Goal: Transaction & Acquisition: Purchase product/service

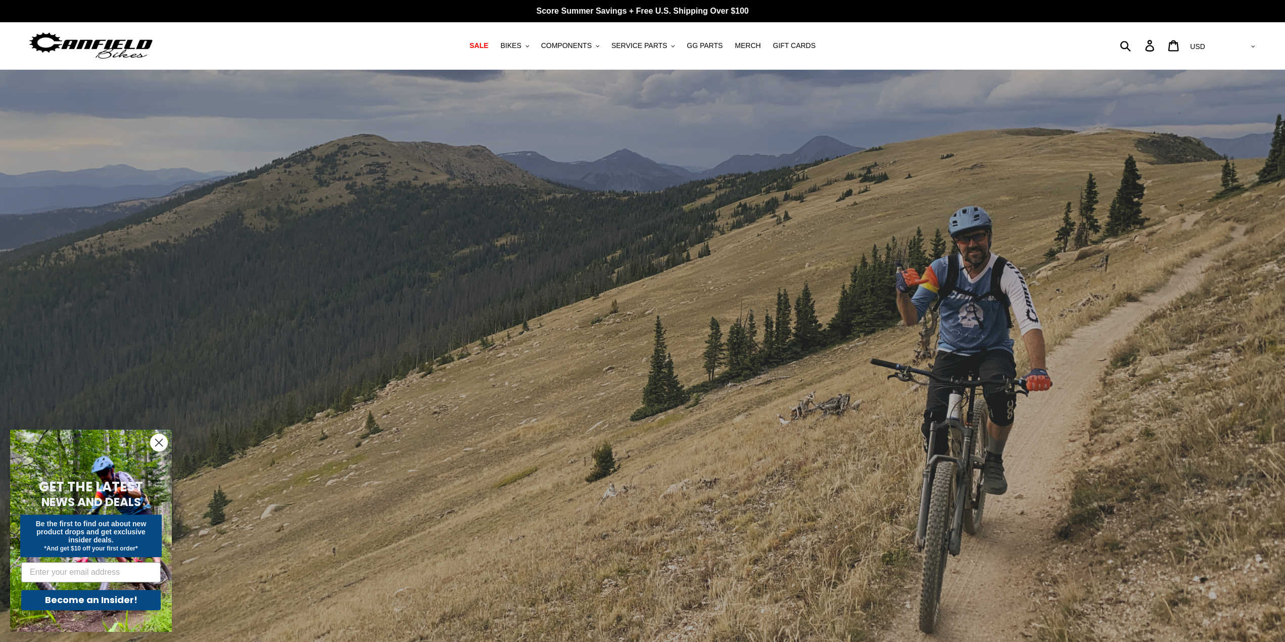
click at [164, 439] on circle "Close dialog" at bounding box center [159, 442] width 17 height 17
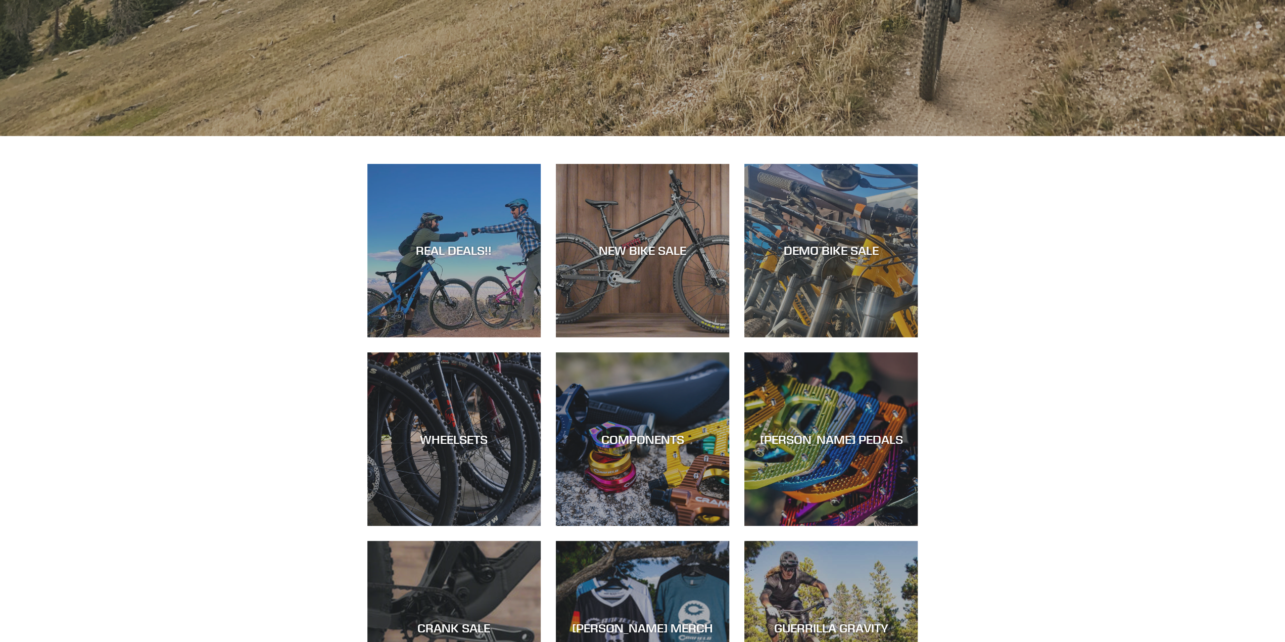
scroll to position [556, 0]
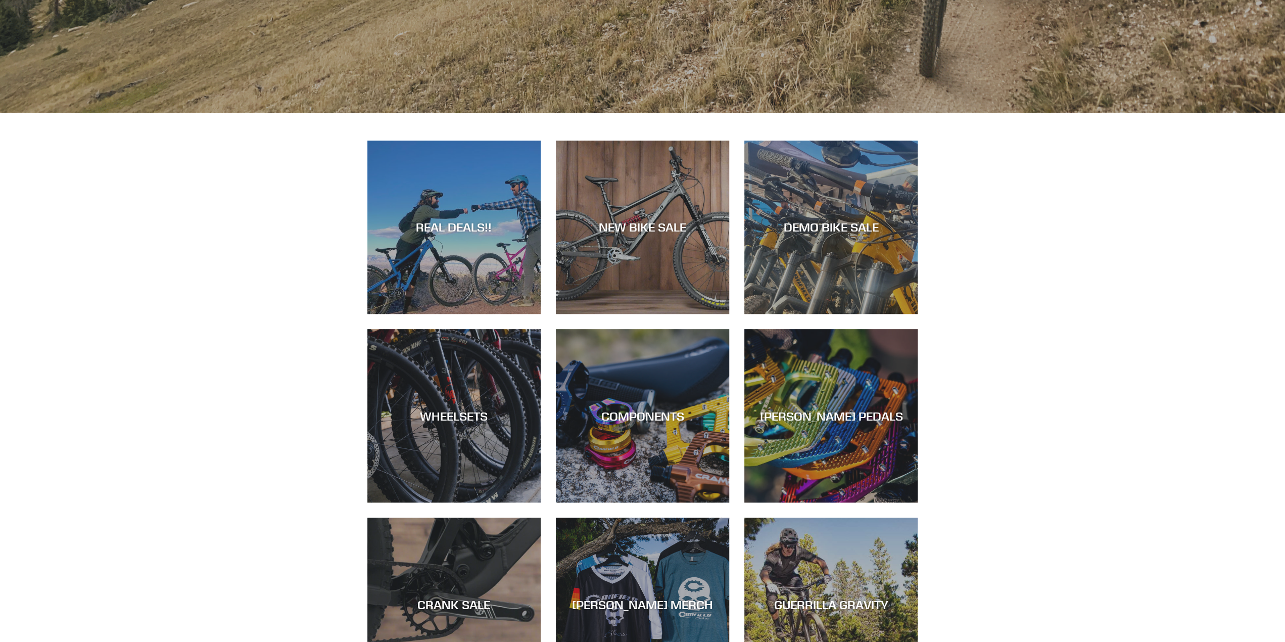
click at [285, 246] on div "REAL DEALS!! NEW BIKE SALE DEMO BIKE SALE WHEELSETS COMPONENTS CANFIELD PEDALS …" at bounding box center [642, 431] width 1285 height 583
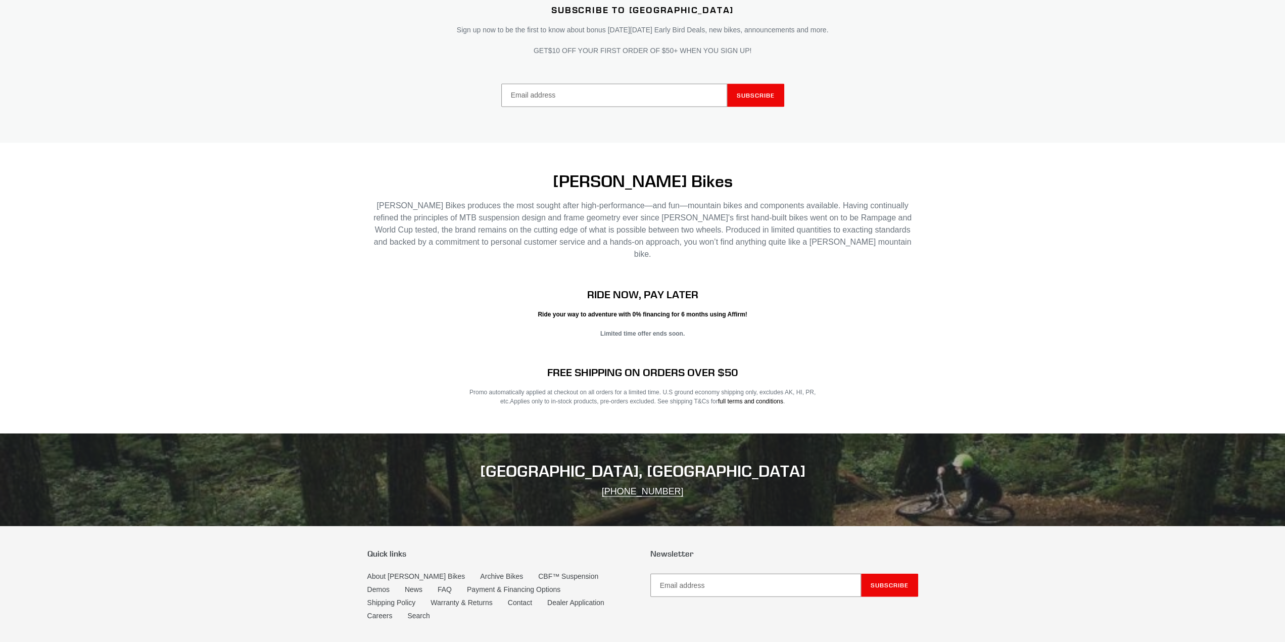
scroll to position [1960, 0]
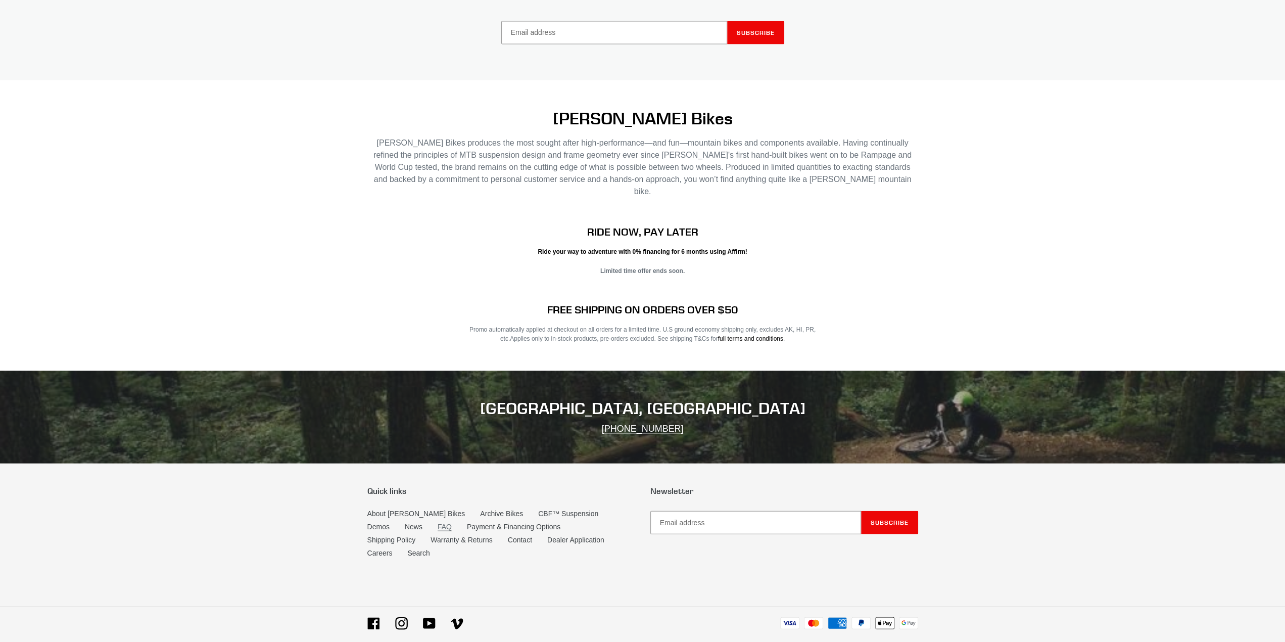
click at [438, 522] on link "FAQ" at bounding box center [445, 526] width 14 height 9
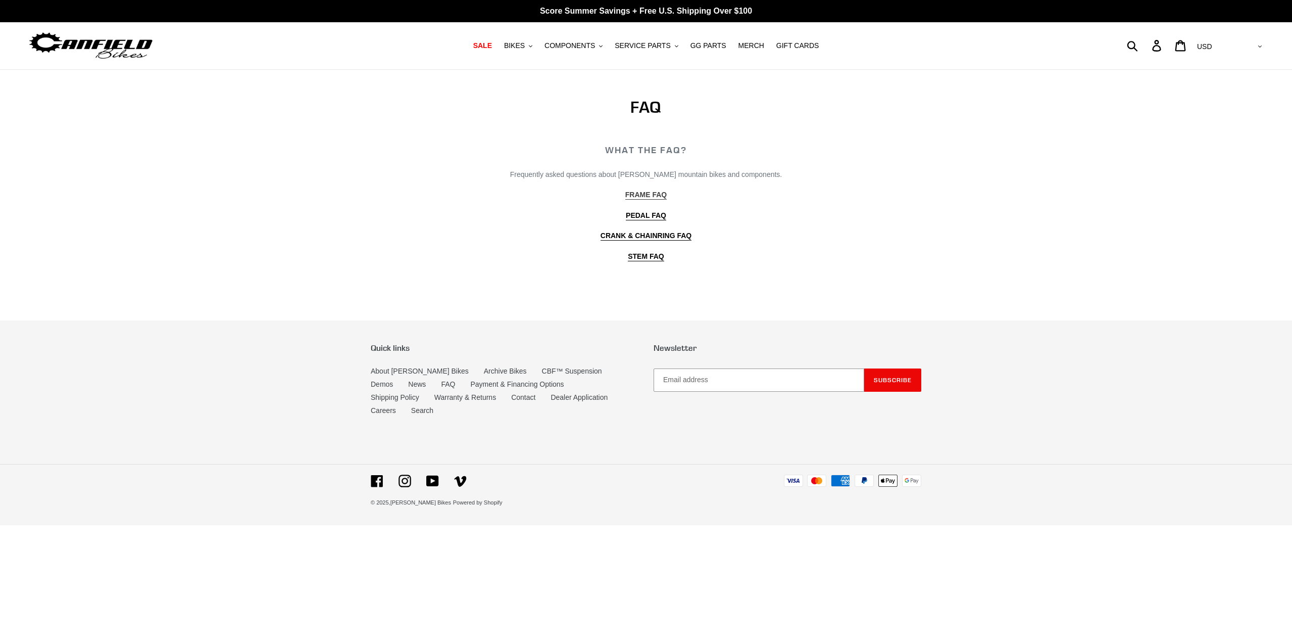
click at [650, 197] on b "FRAME FAQ" at bounding box center [645, 194] width 41 height 8
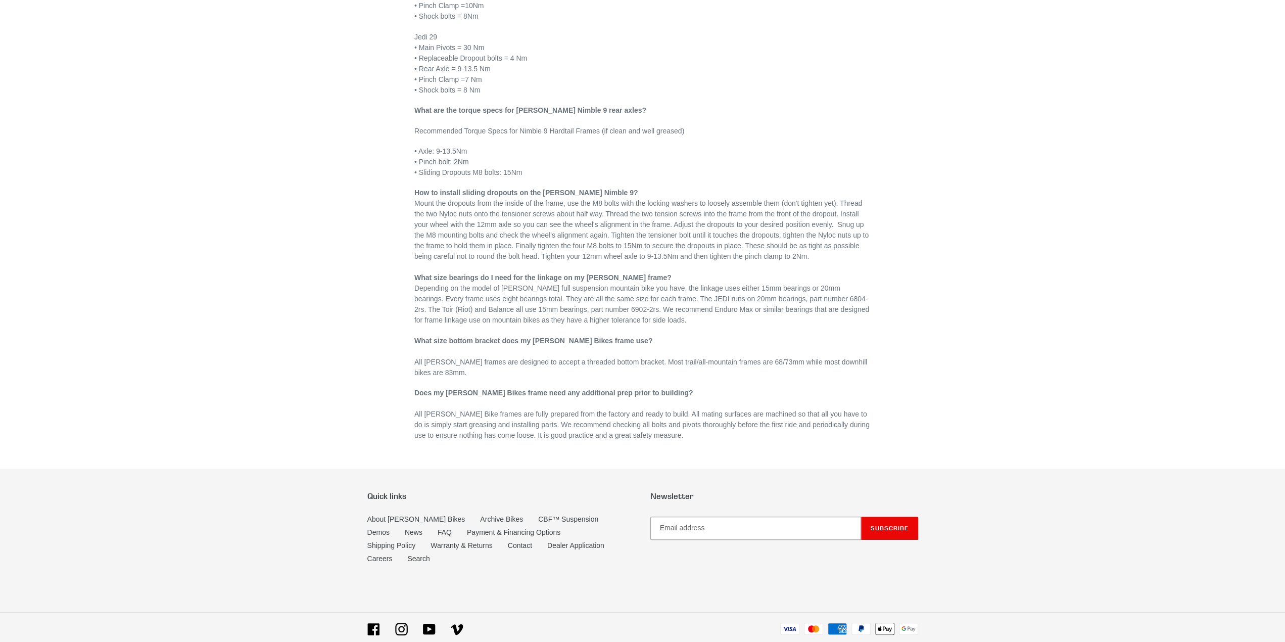
scroll to position [371, 0]
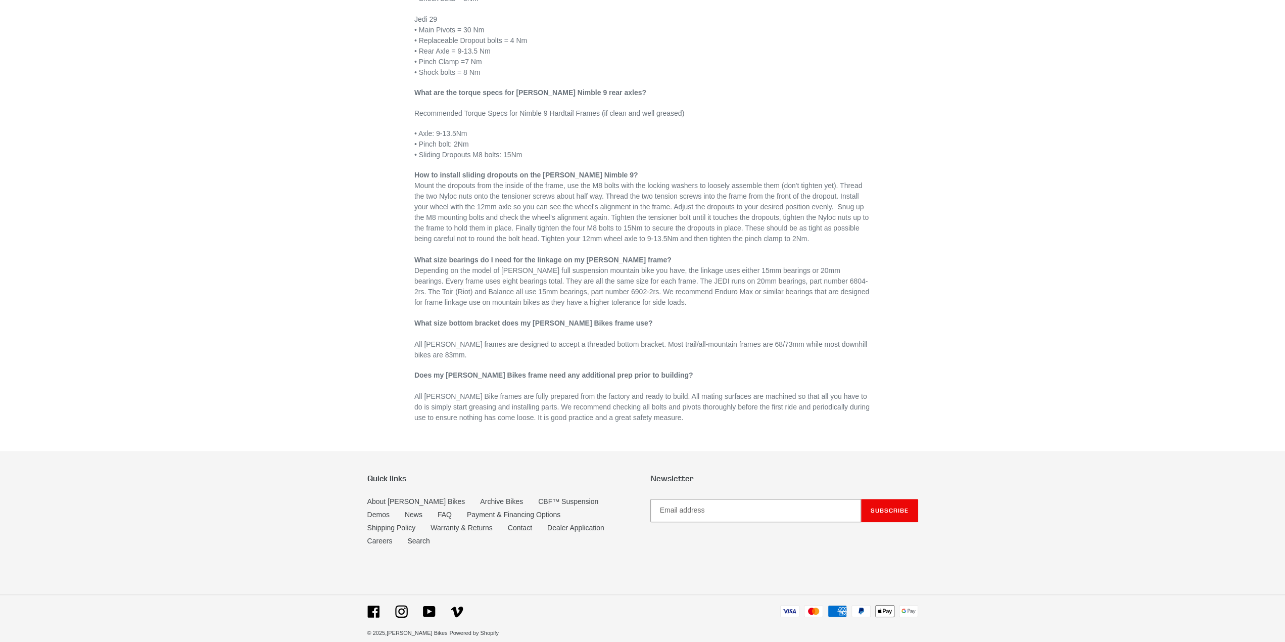
click at [499, 441] on div "MTB FRAME FAQ | CANFIELD BIKES How do I tighten my rear axle? I have never had …" at bounding box center [642, 176] width 1285 height 957
click at [546, 500] on link "CBF™ Suspension" at bounding box center [568, 501] width 60 height 9
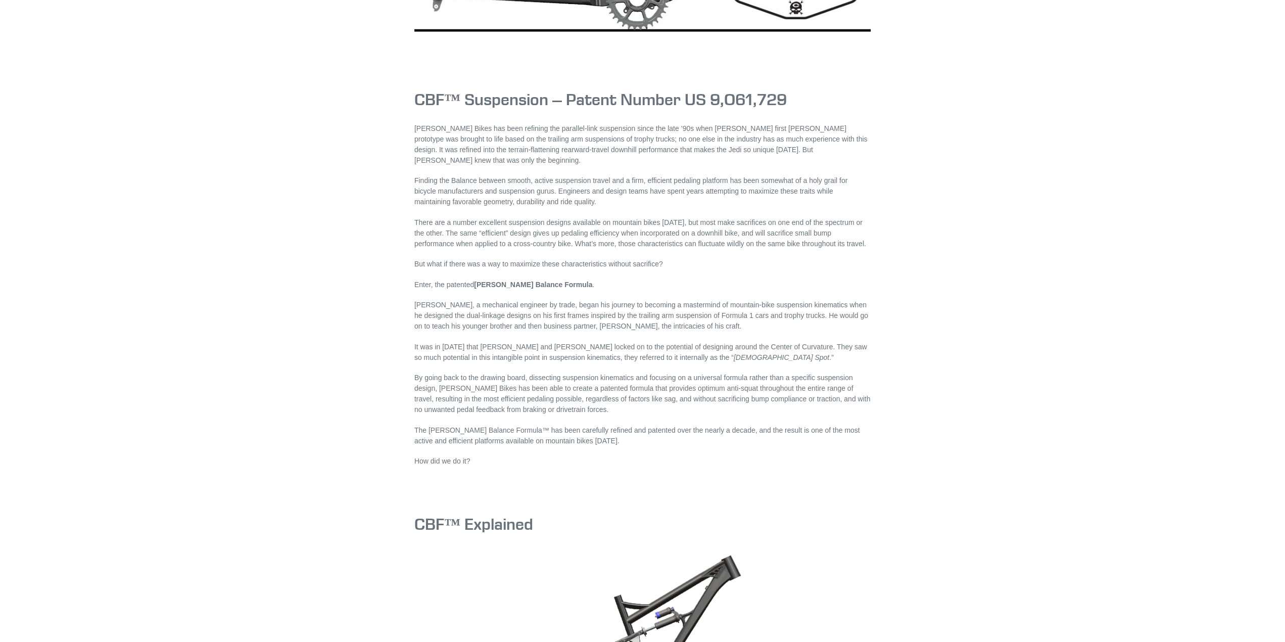
scroll to position [354, 0]
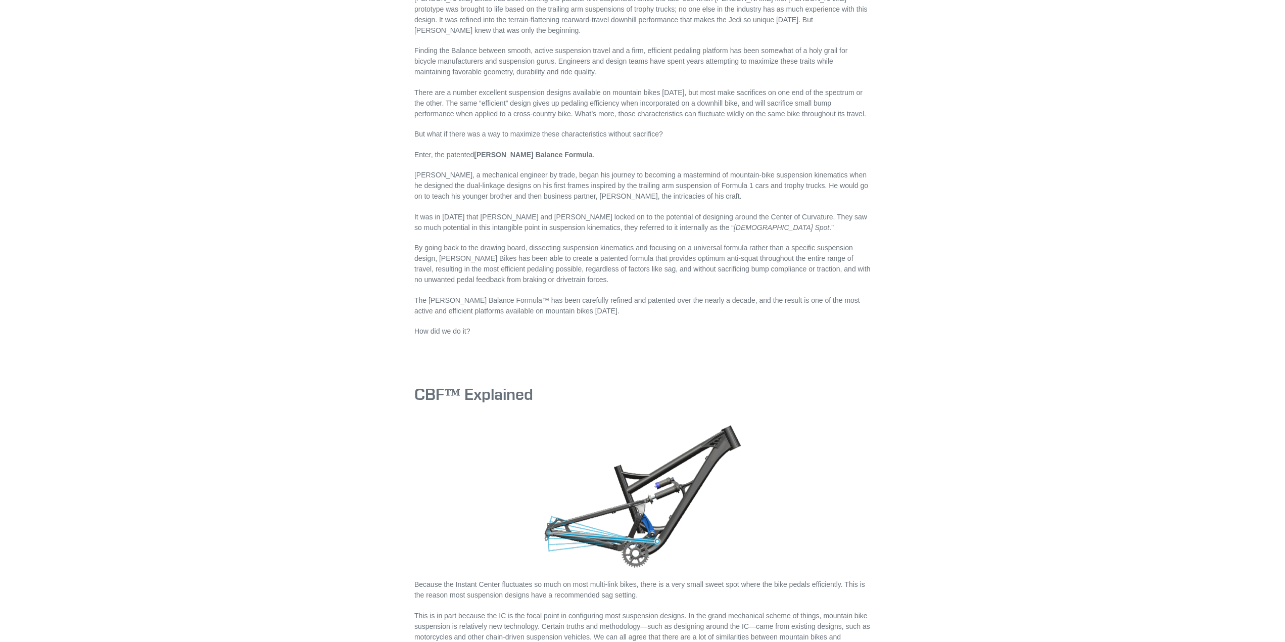
scroll to position [505, 0]
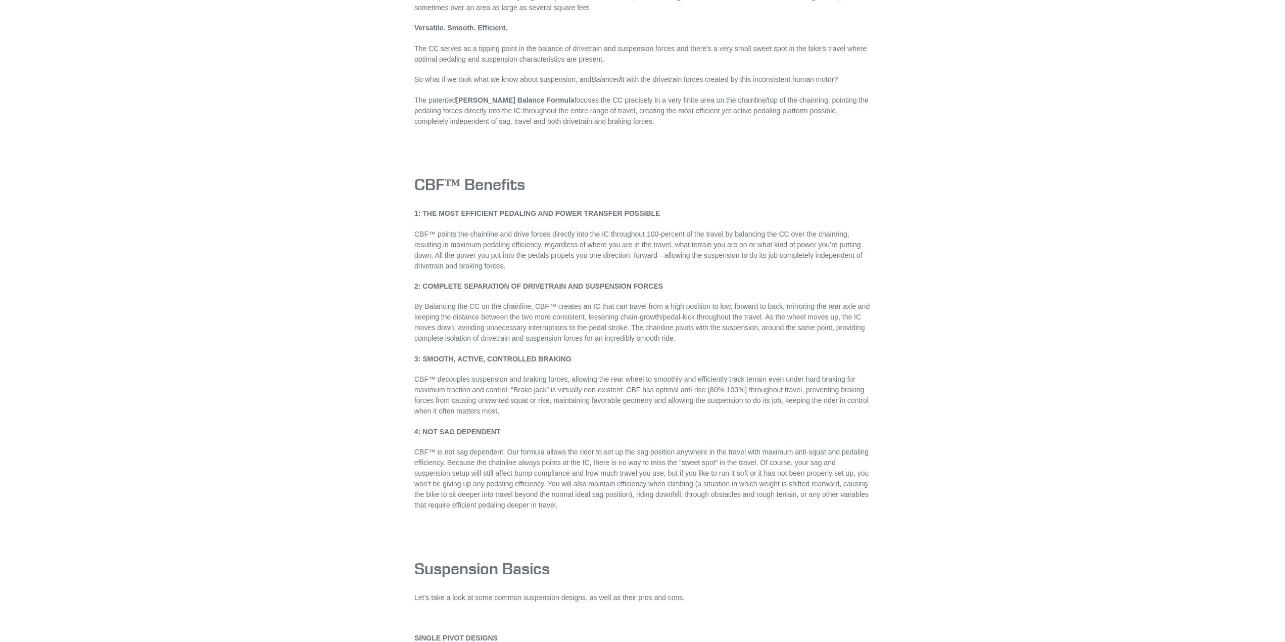
scroll to position [1213, 0]
click at [216, 288] on main "CBF™ Suspension CBF™ Suspension – Patent Number US 9,O61,729 Canfield Bikes has…" at bounding box center [642, 573] width 1285 height 3432
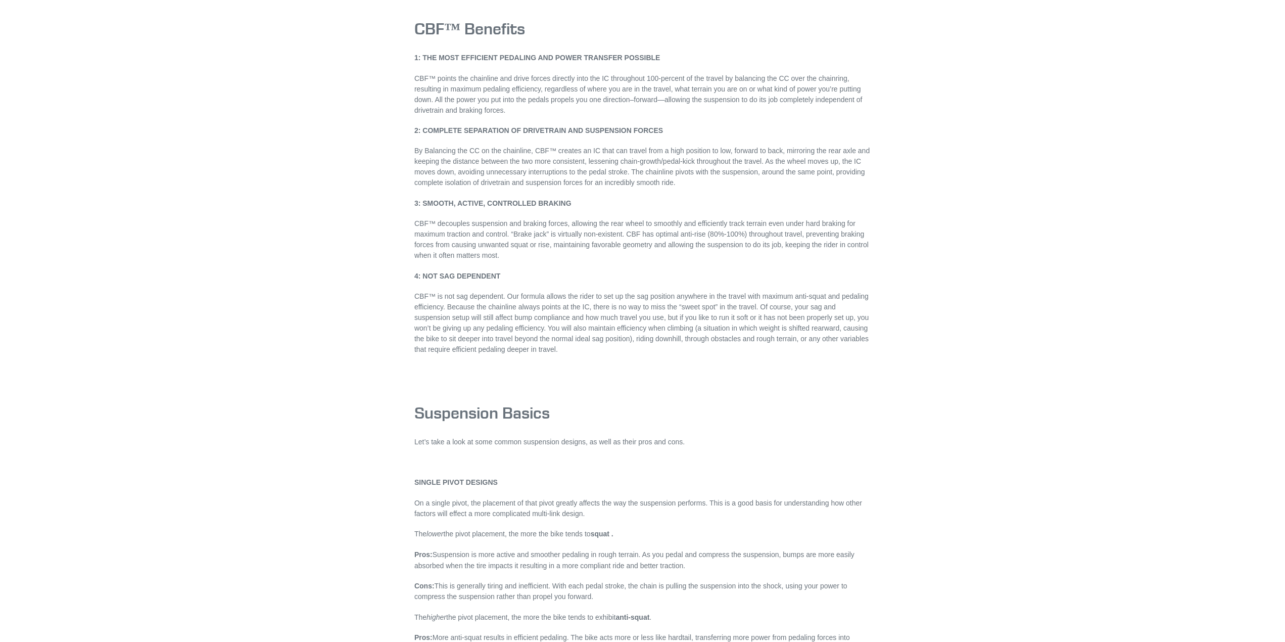
scroll to position [1516, 0]
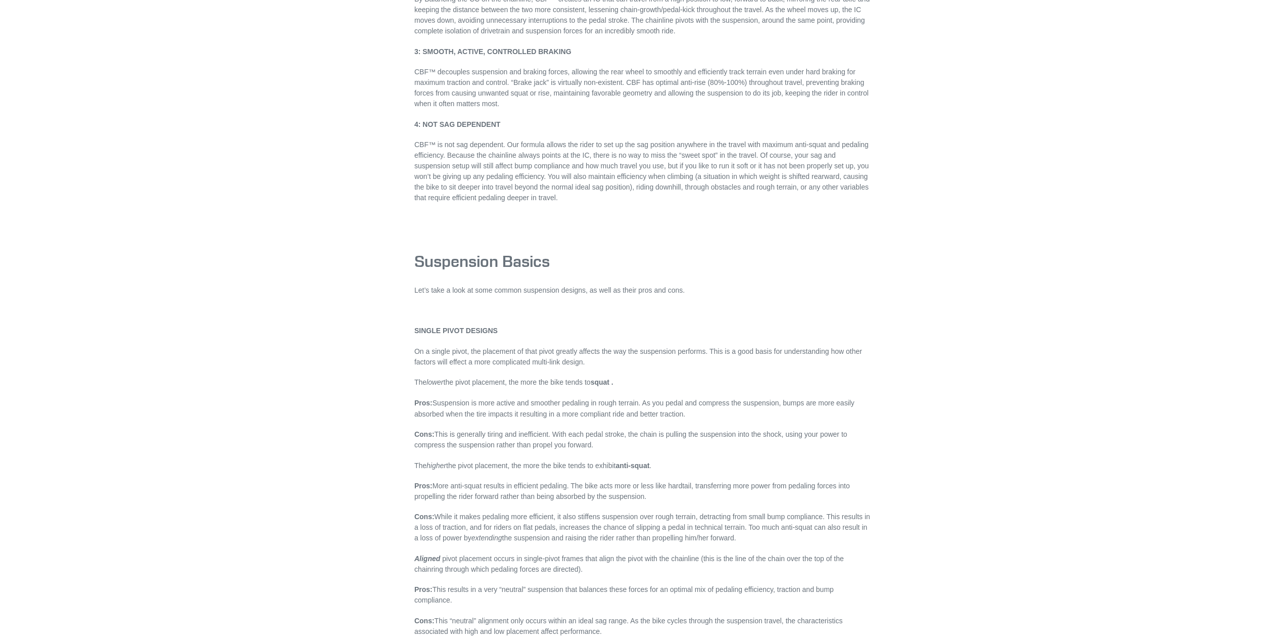
click at [232, 285] on main "CBF™ Suspension CBF™ Suspension – Patent Number US 9,O61,729 Canfield Bikes has…" at bounding box center [642, 270] width 1285 height 3432
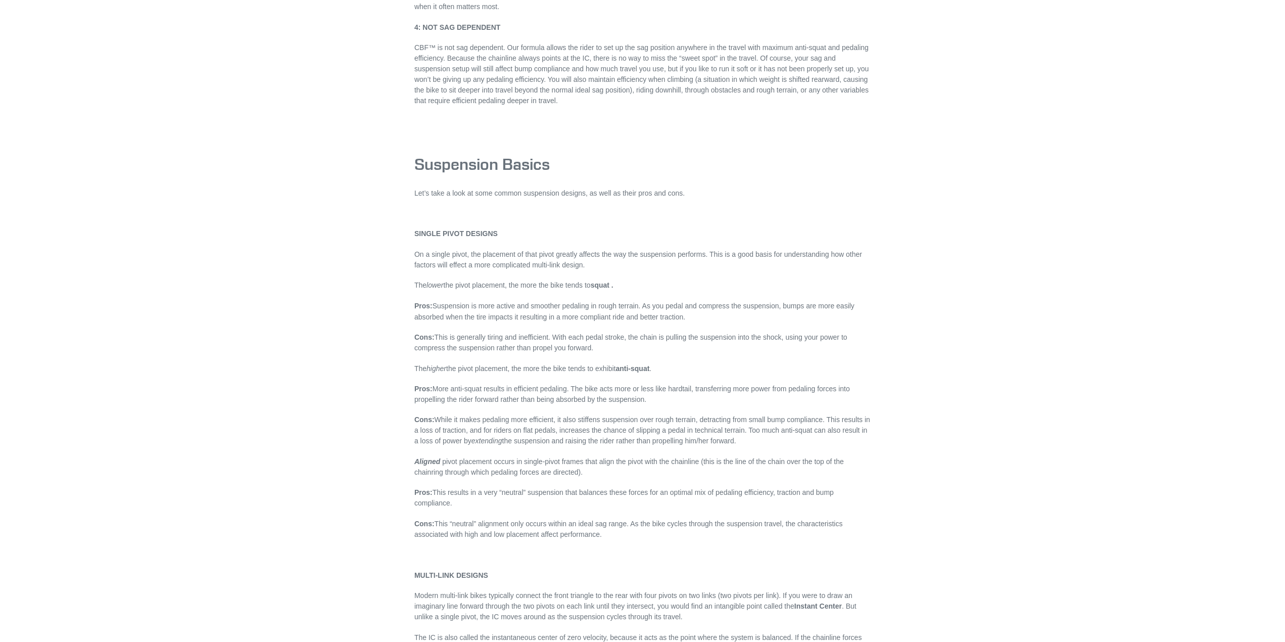
scroll to position [1619, 0]
drag, startPoint x: 247, startPoint y: 236, endPoint x: 244, endPoint y: 261, distance: 24.9
click at [244, 262] on main "CBF™ Suspension CBF™ Suspension – Patent Number US 9,O61,729 Canfield Bikes has…" at bounding box center [642, 167] width 1285 height 3432
click at [272, 251] on main "CBF™ Suspension CBF™ Suspension – Patent Number US 9,O61,729 Canfield Bikes has…" at bounding box center [642, 167] width 1285 height 3432
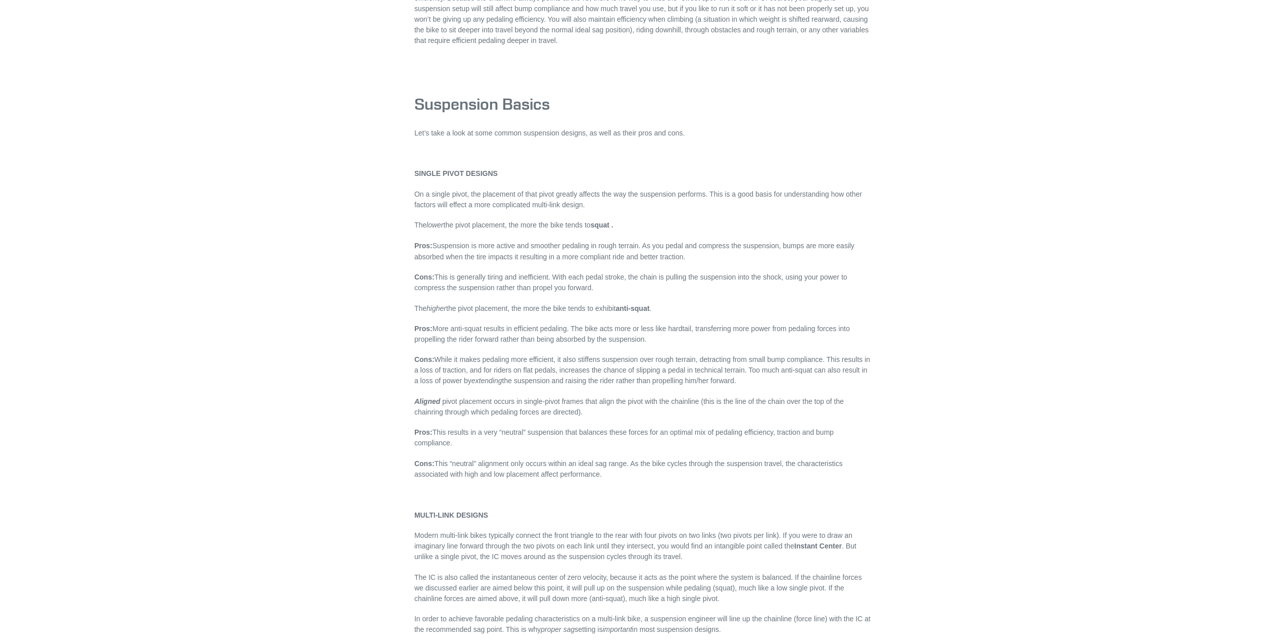
drag, startPoint x: 286, startPoint y: 228, endPoint x: 285, endPoint y: 258, distance: 29.8
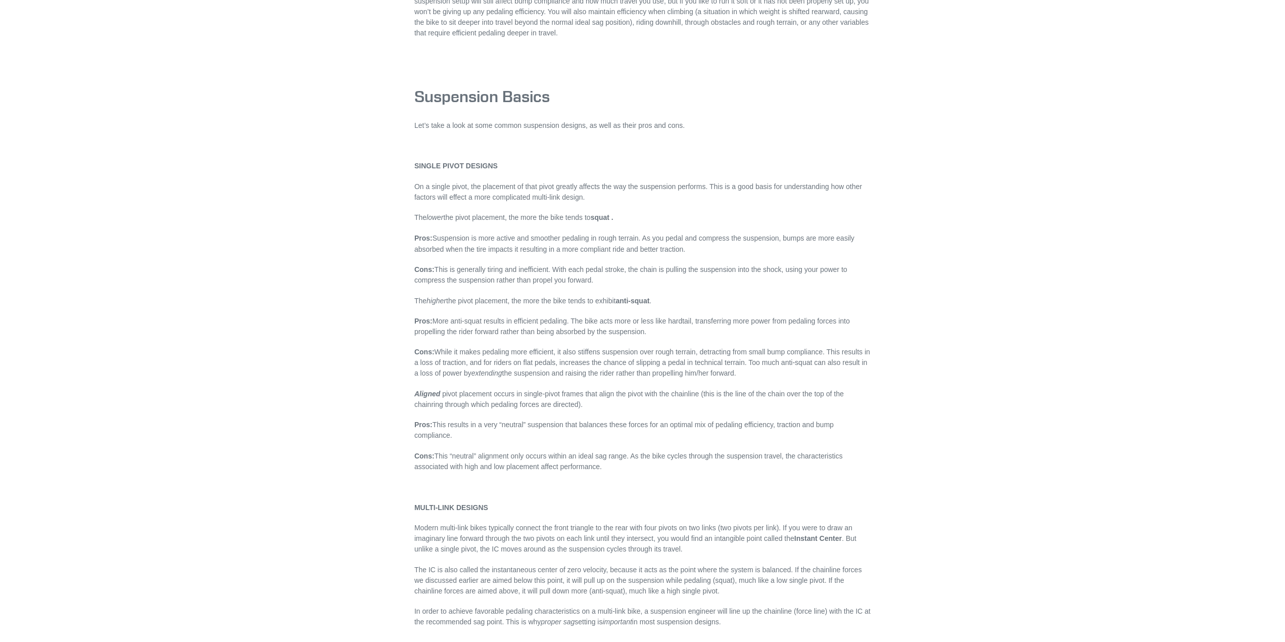
click at [285, 258] on main "CBF™ Suspension CBF™ Suspension – Patent Number US 9,O61,729 Canfield Bikes has…" at bounding box center [642, 105] width 1285 height 3432
click at [301, 262] on main "CBF™ Suspension CBF™ Suspension – Patent Number US 9,O61,729 Canfield Bikes has…" at bounding box center [642, 105] width 1285 height 3432
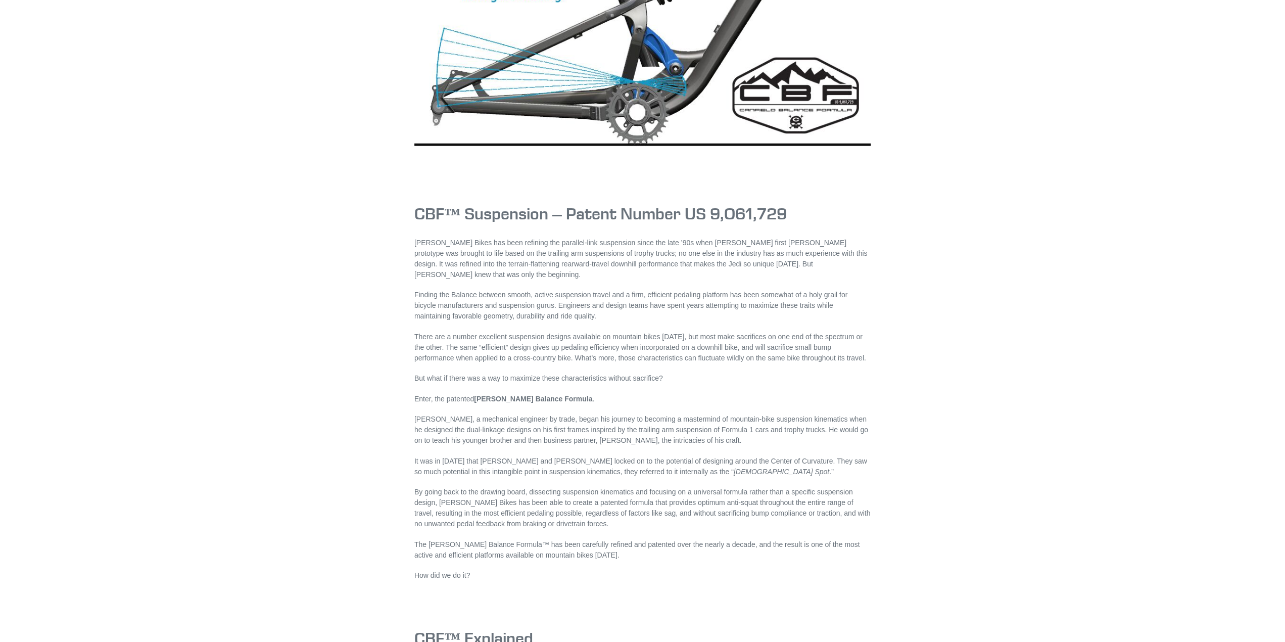
scroll to position [0, 0]
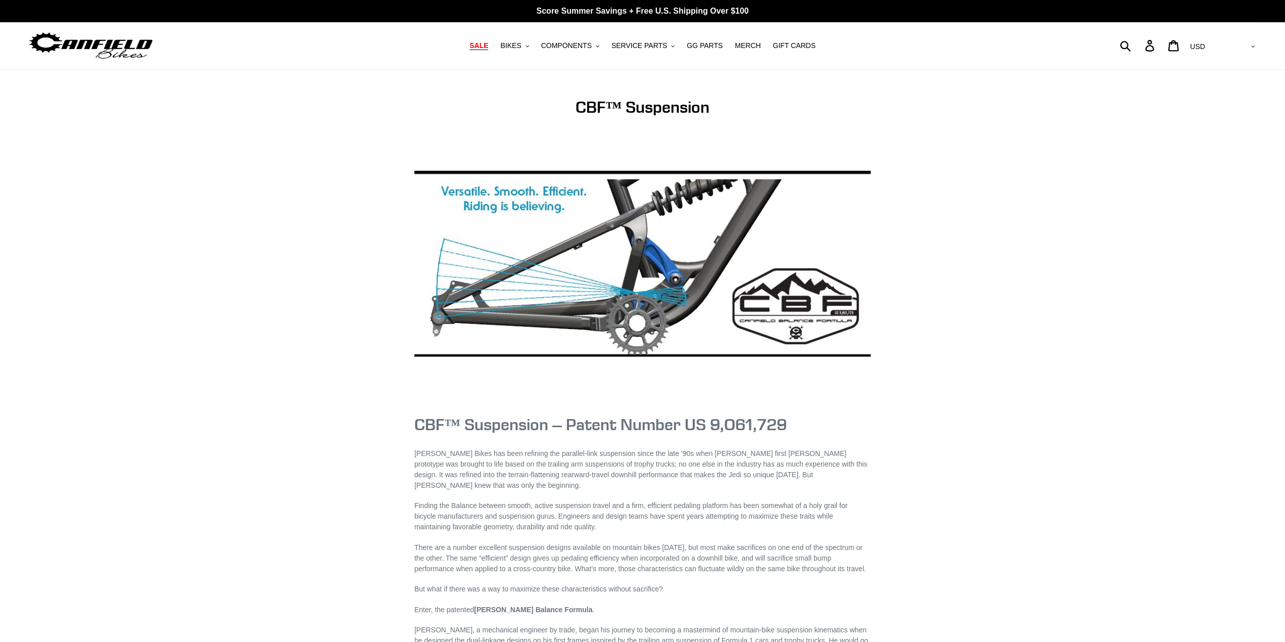
click at [488, 41] on span "SALE" at bounding box center [478, 45] width 19 height 9
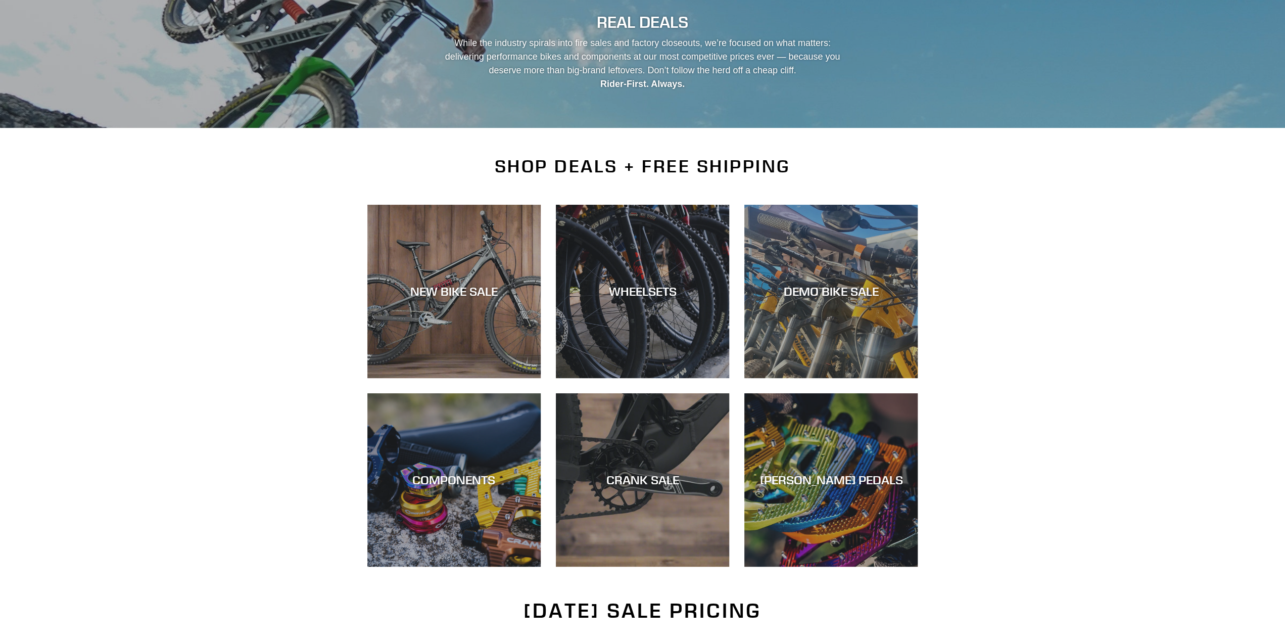
scroll to position [202, 0]
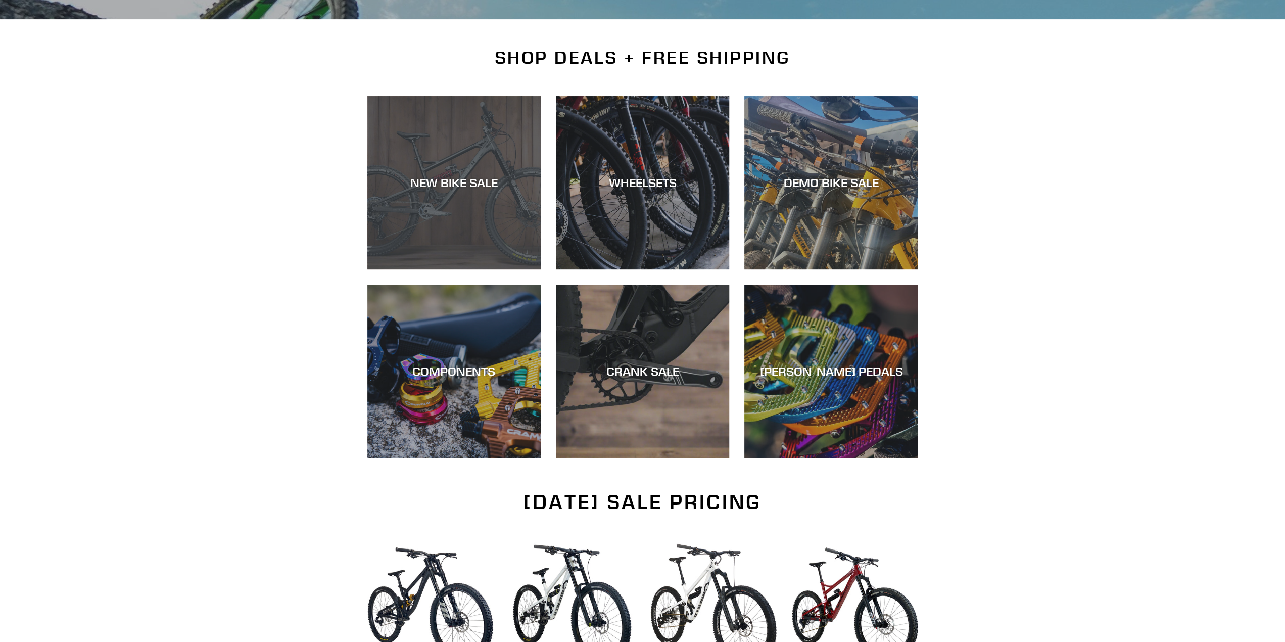
click at [399, 269] on div "NEW BIKE SALE" at bounding box center [453, 269] width 173 height 0
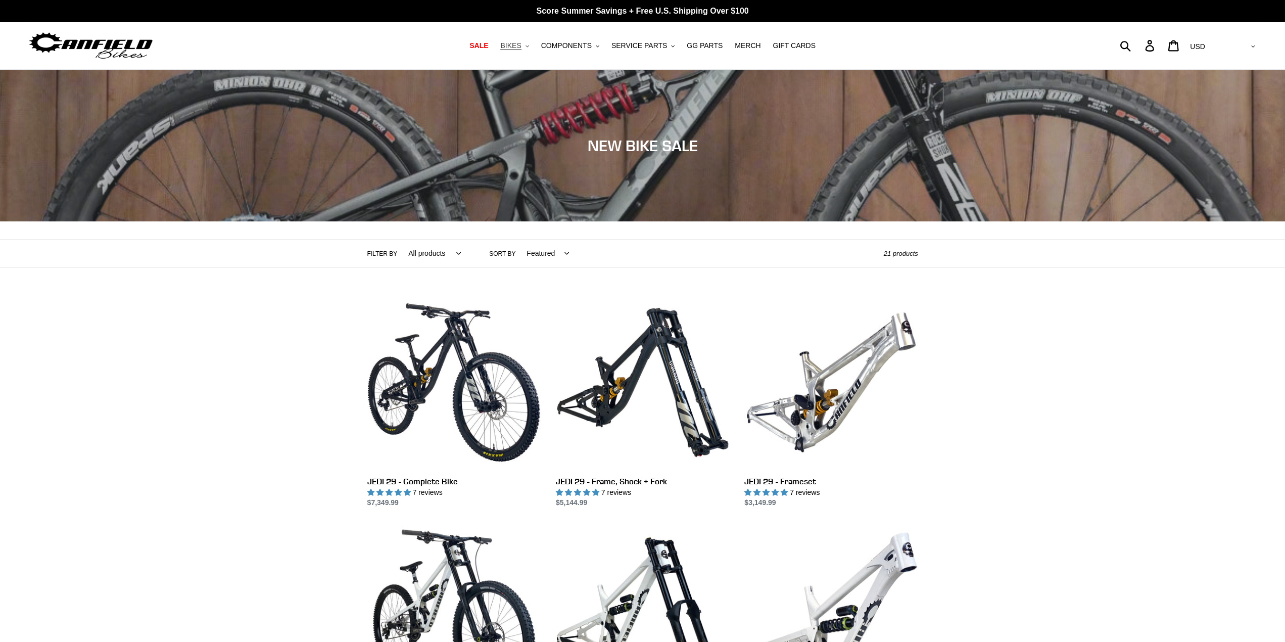
click at [517, 47] on span "BIKES" at bounding box center [510, 45] width 21 height 9
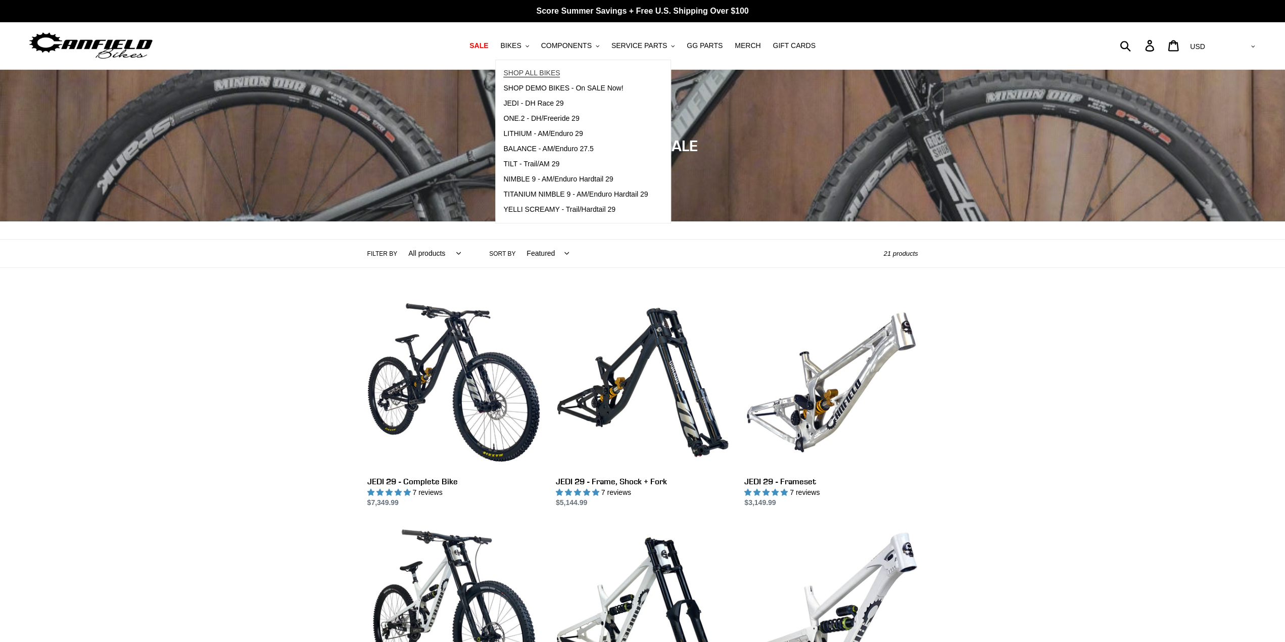
click at [525, 71] on span "SHOP ALL BIKES" at bounding box center [531, 73] width 57 height 9
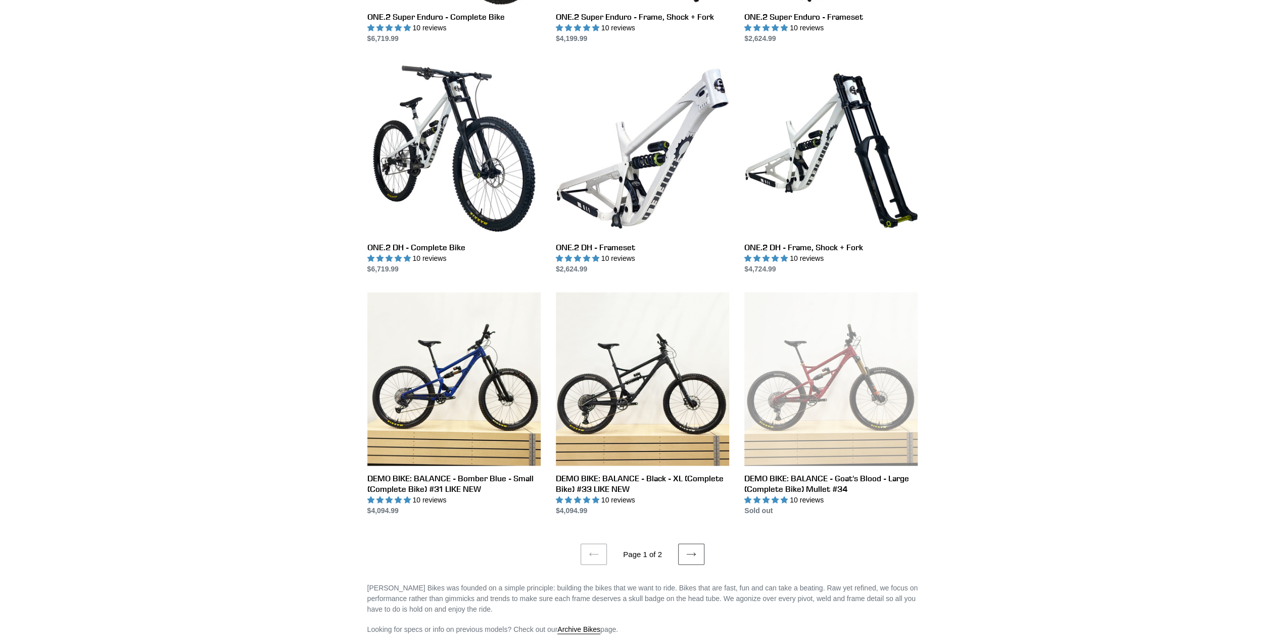
scroll to position [1617, 0]
click at [683, 554] on link "Next page" at bounding box center [691, 552] width 26 height 21
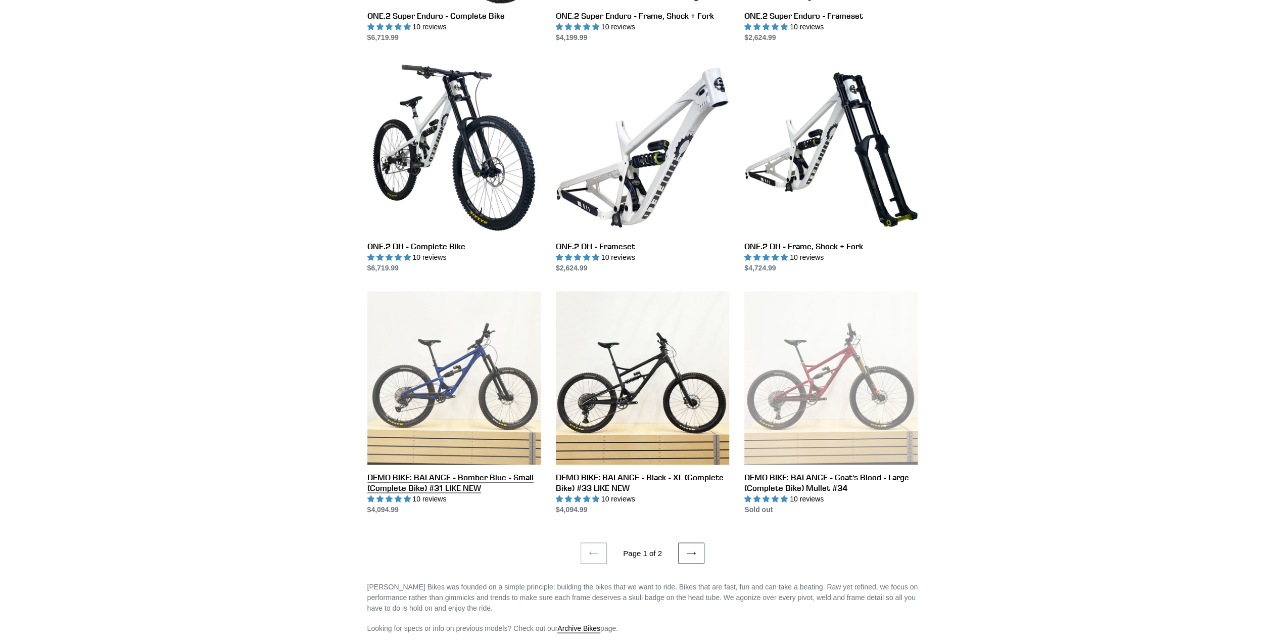
click at [423, 414] on link "DEMO BIKE: BALANCE - Bomber Blue - Small (Complete Bike) #31 LIKE NEW" at bounding box center [453, 402] width 173 height 223
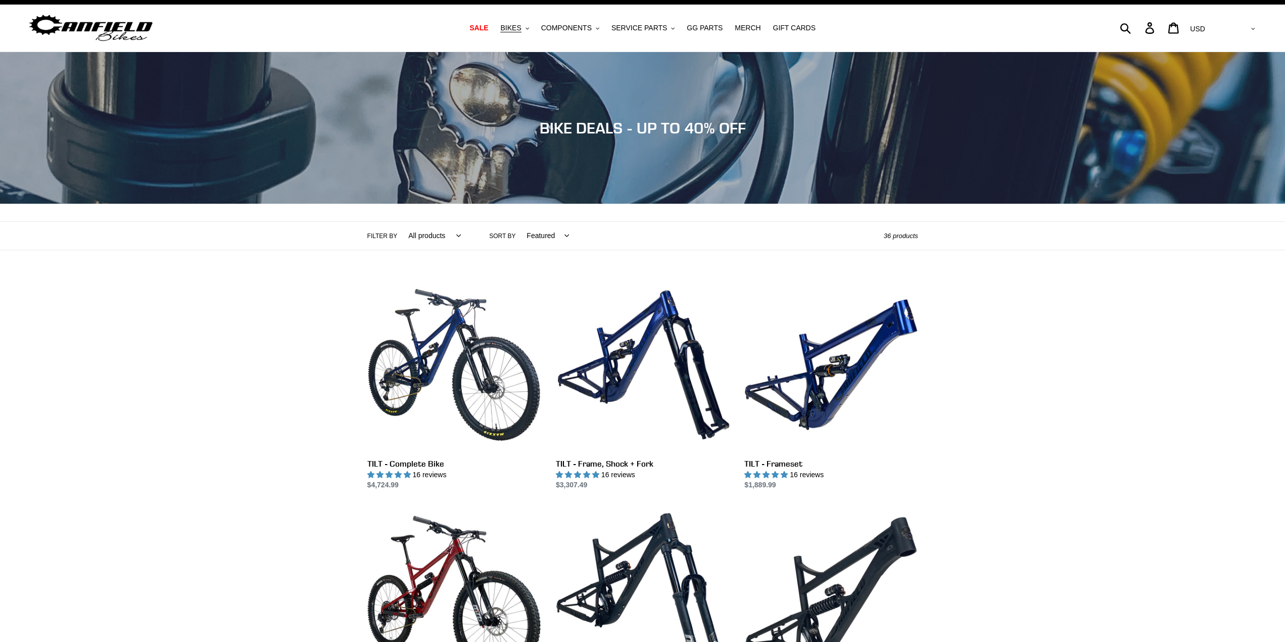
scroll to position [0, 0]
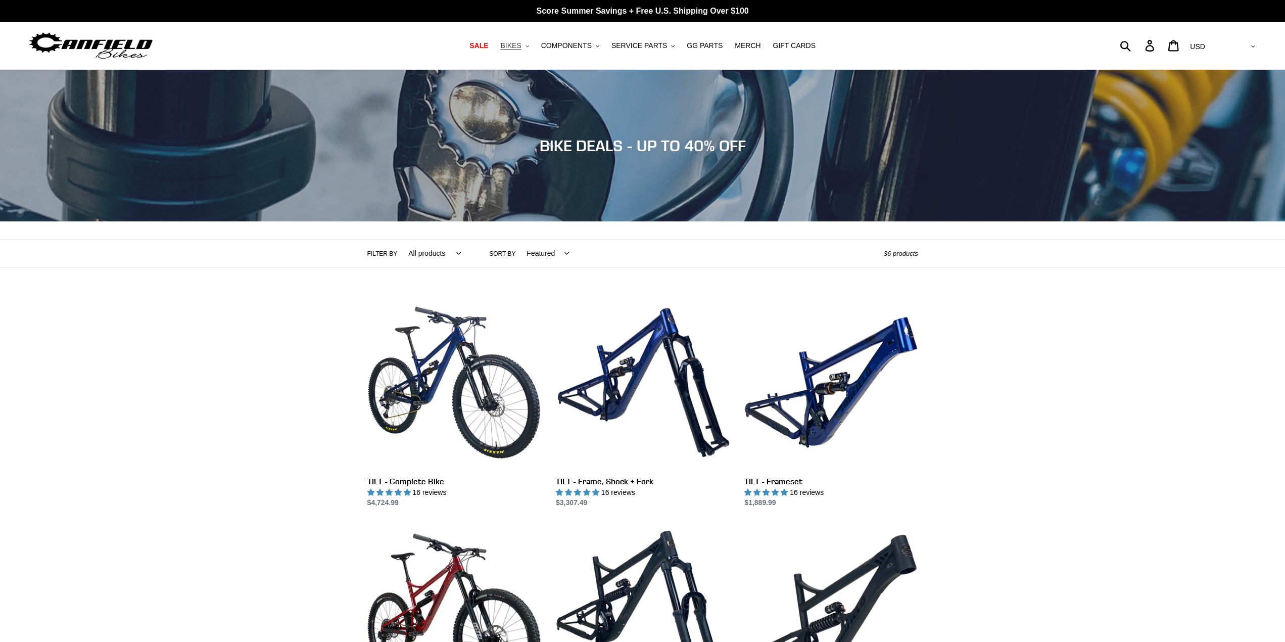
click at [521, 49] on span "BIKES" at bounding box center [510, 45] width 21 height 9
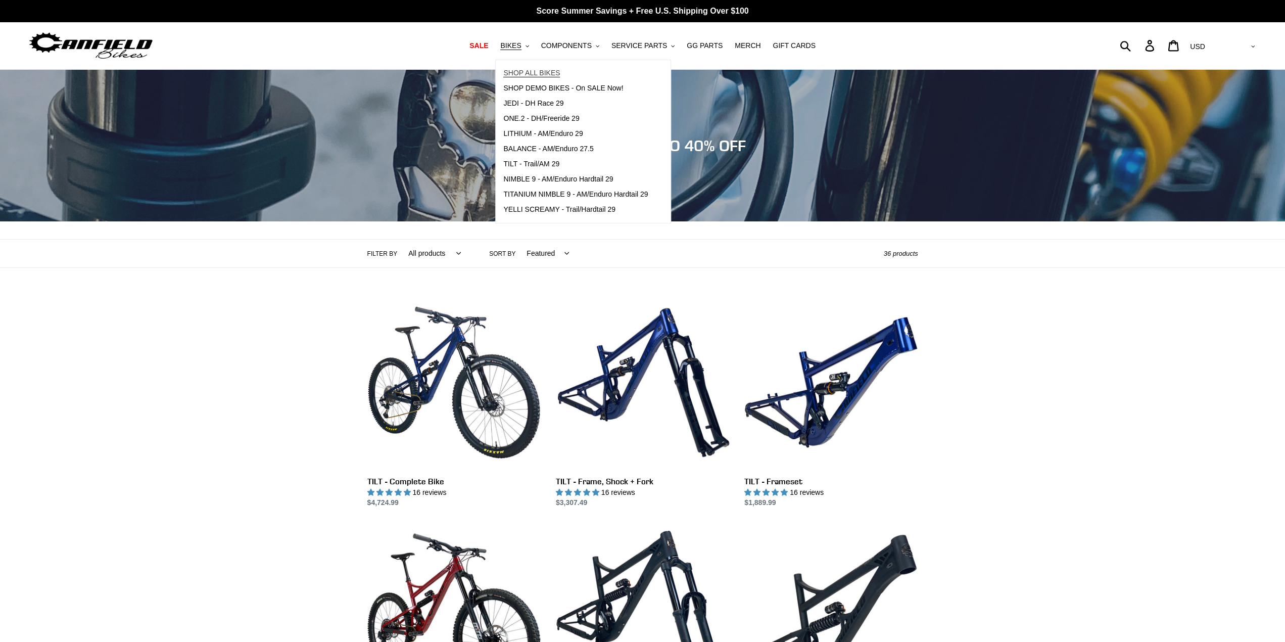
click at [539, 73] on span "SHOP ALL BIKES" at bounding box center [531, 73] width 57 height 9
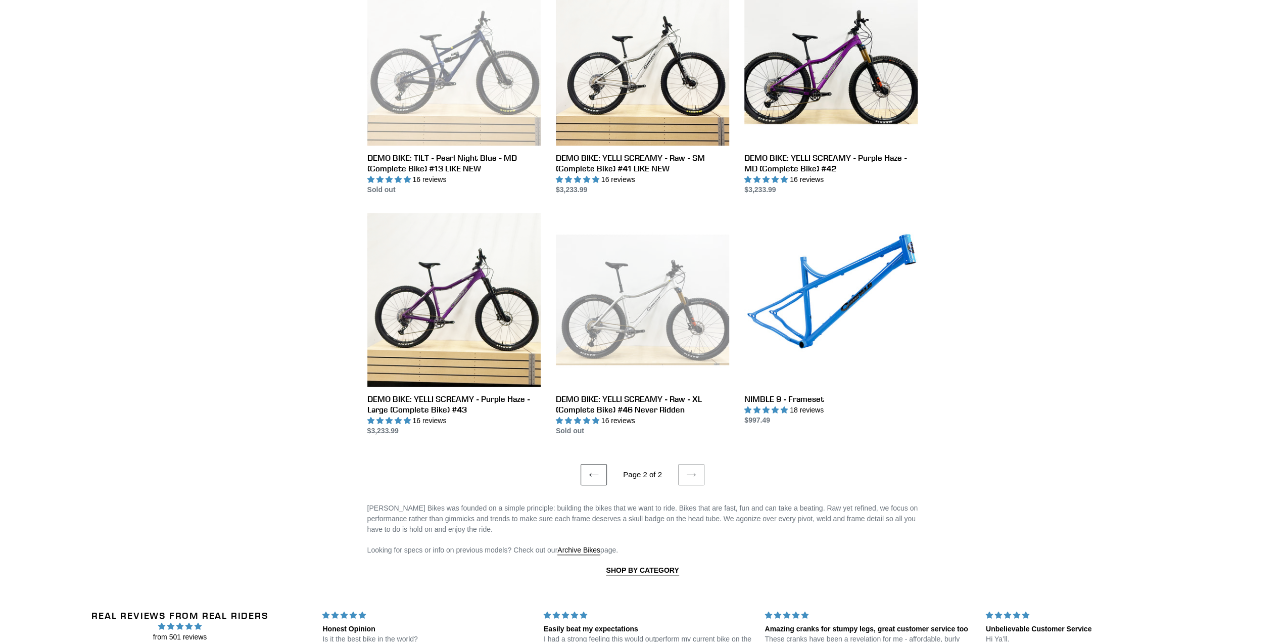
scroll to position [808, 0]
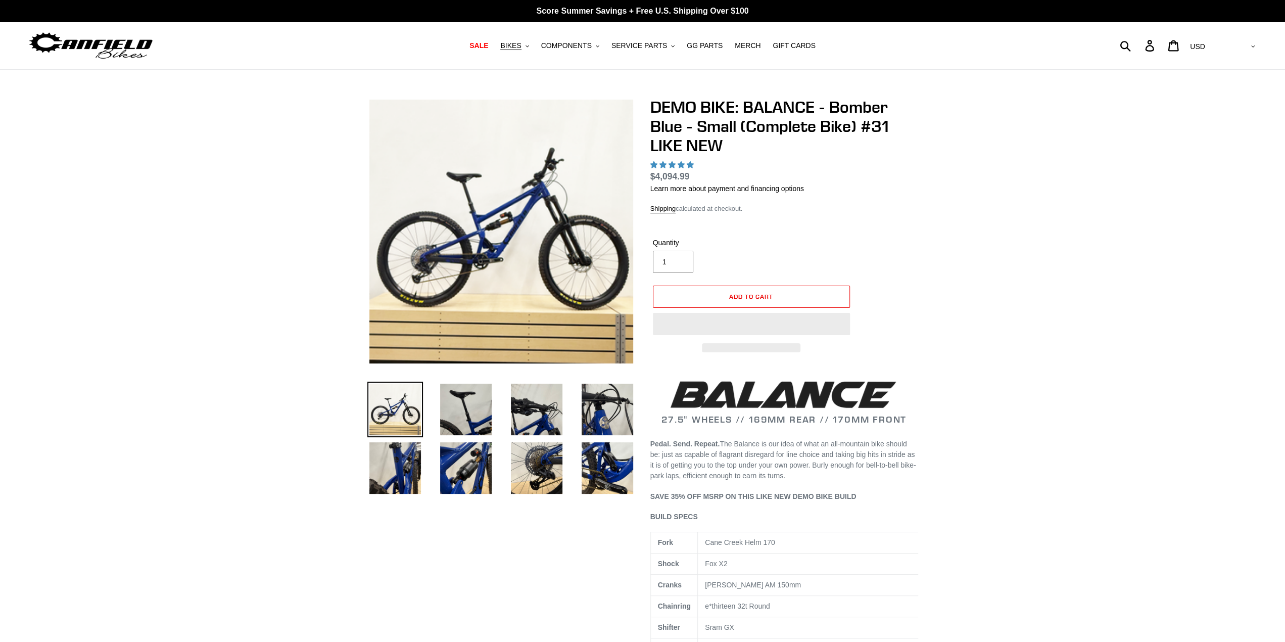
select select "highest-rating"
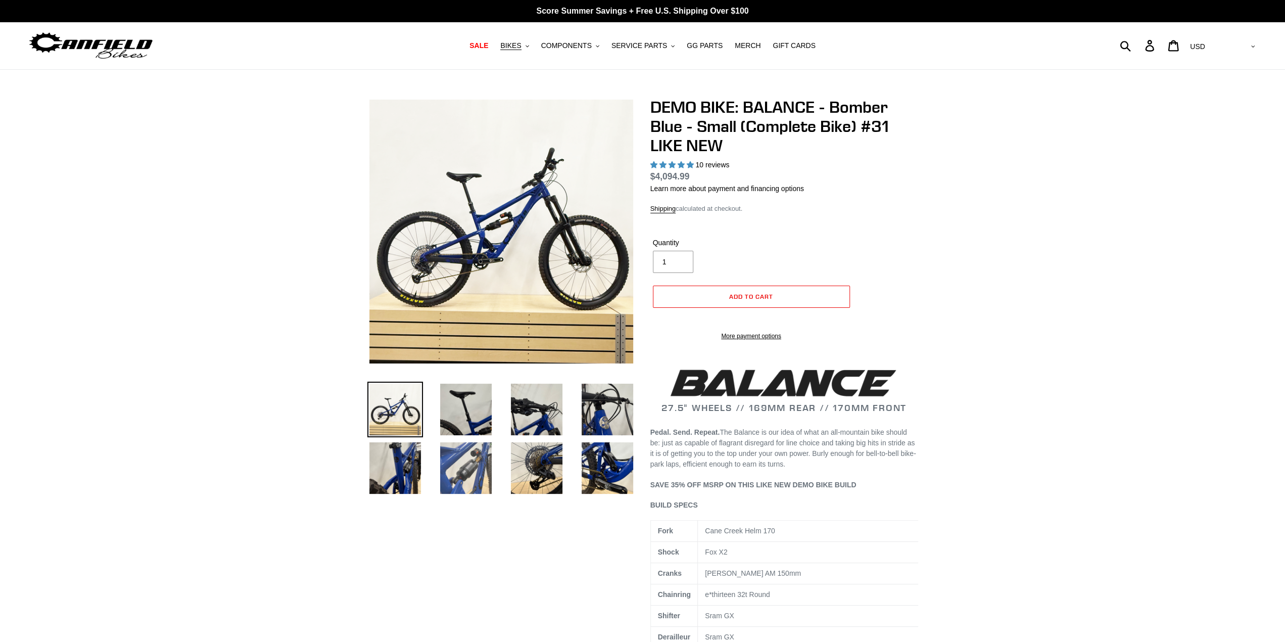
click at [461, 480] on img at bounding box center [466, 468] width 56 height 56
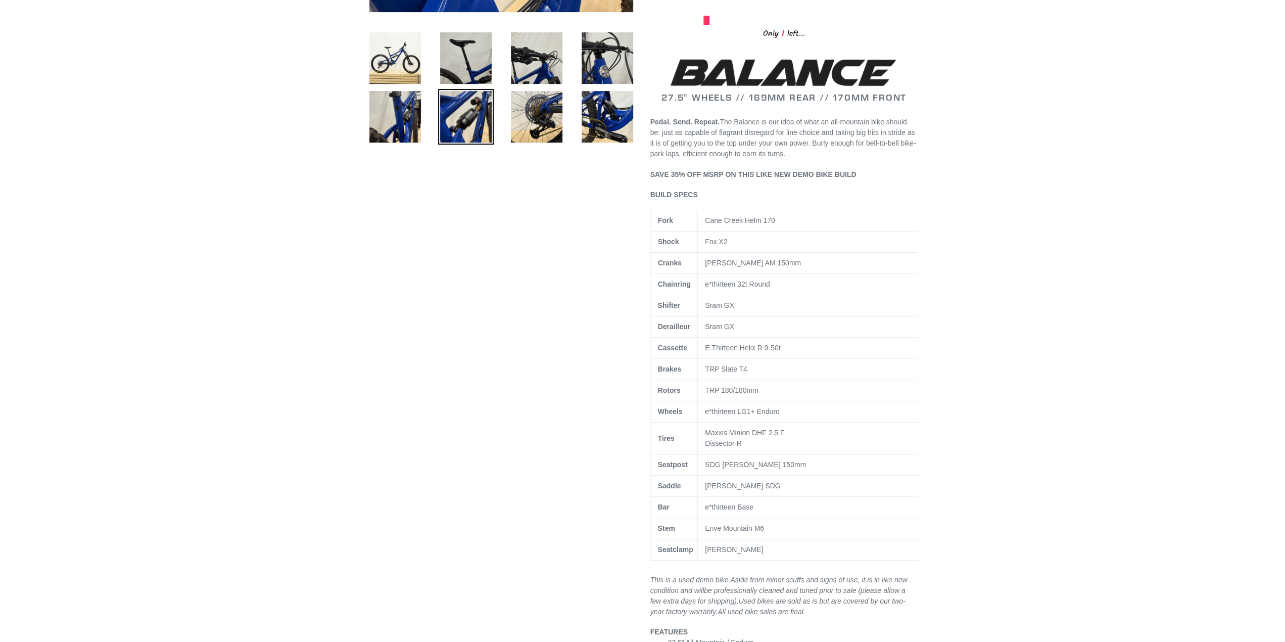
scroll to position [354, 0]
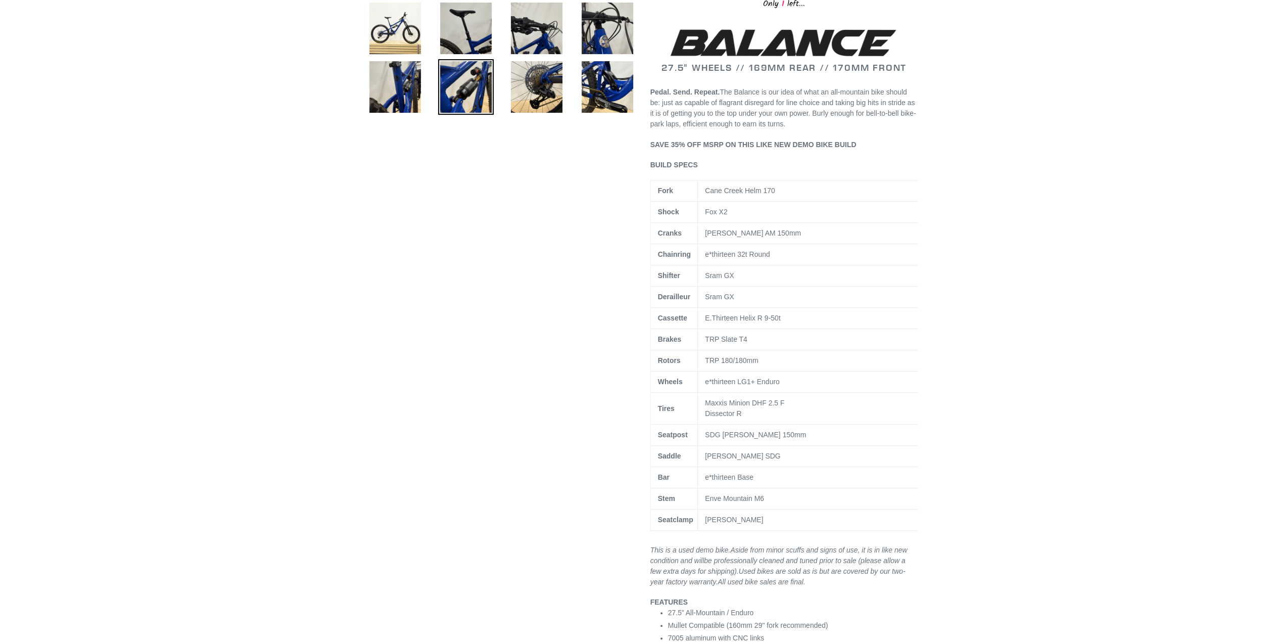
scroll to position [404, 0]
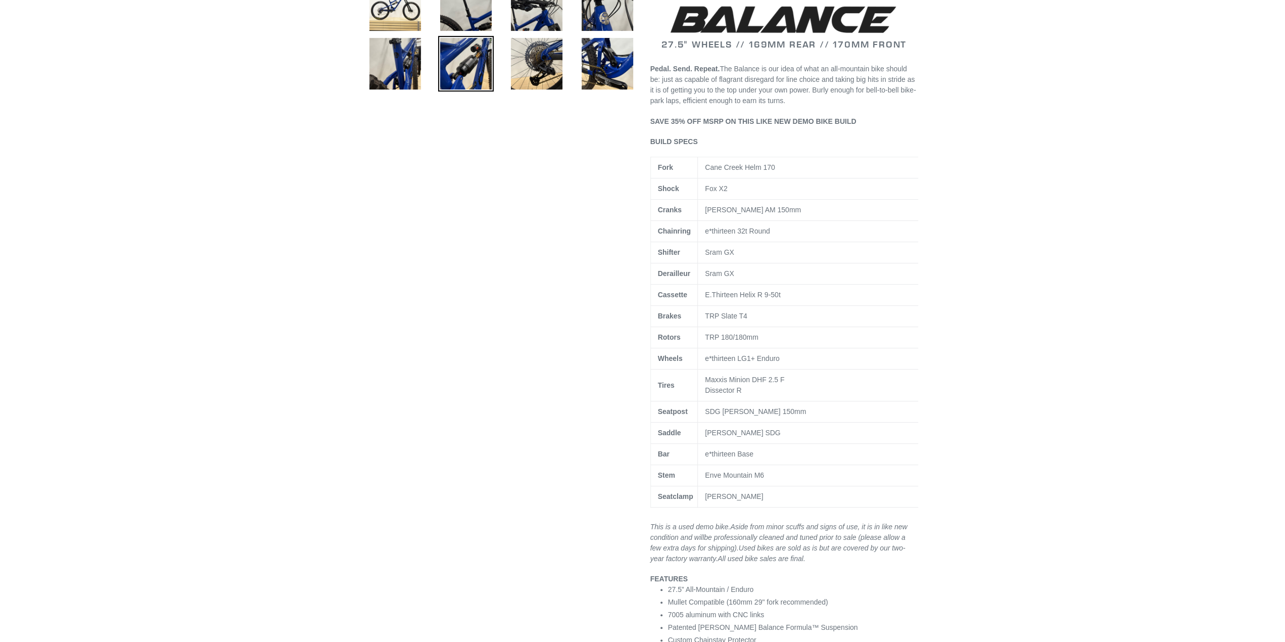
click at [353, 407] on div "Previous slide" at bounding box center [635, 621] width 566 height 1856
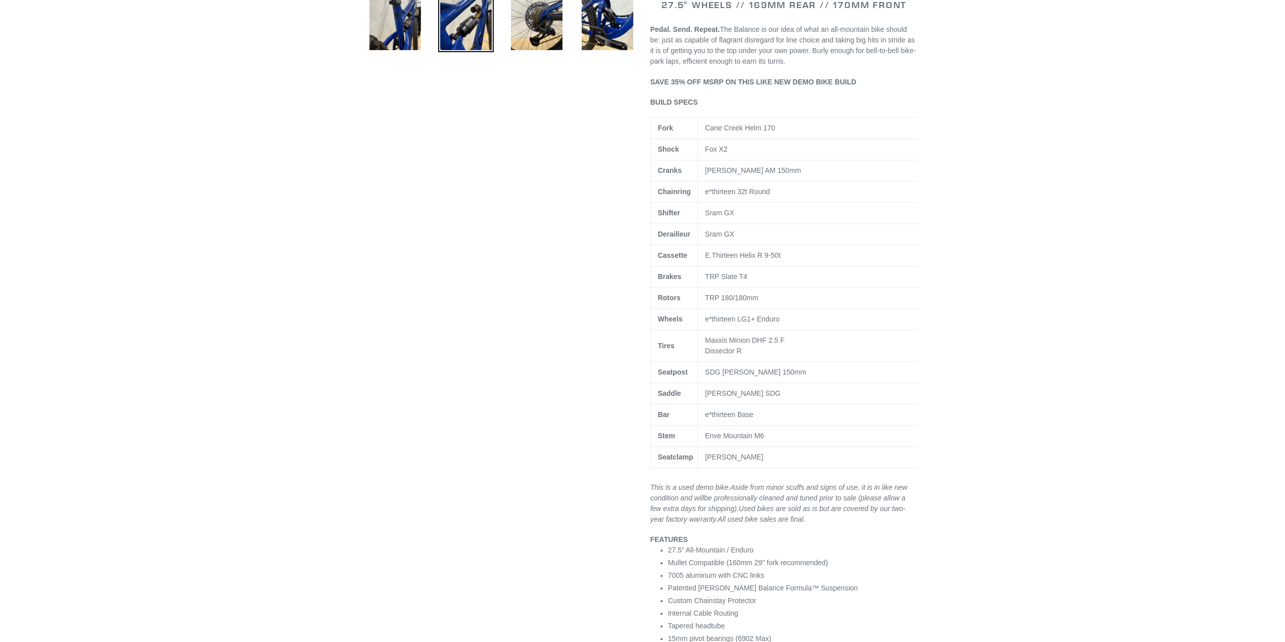
drag, startPoint x: 337, startPoint y: 376, endPoint x: 337, endPoint y: 399, distance: 22.2
click at [337, 399] on div "Previous slide" at bounding box center [642, 578] width 1285 height 1856
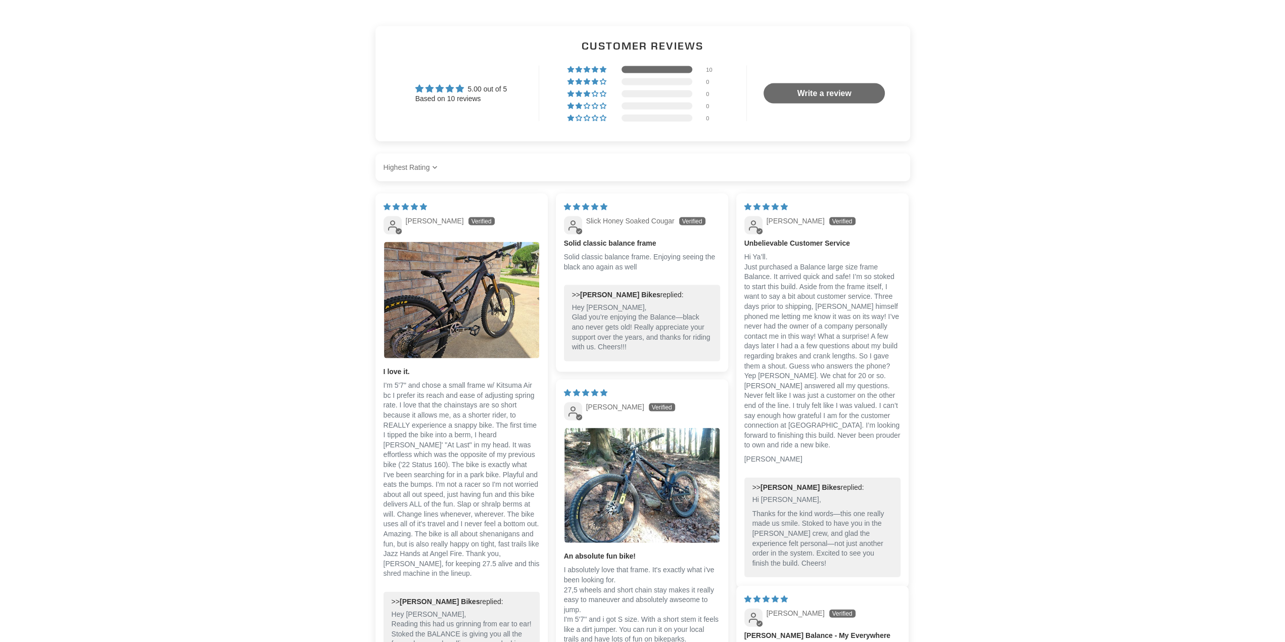
scroll to position [1975, 0]
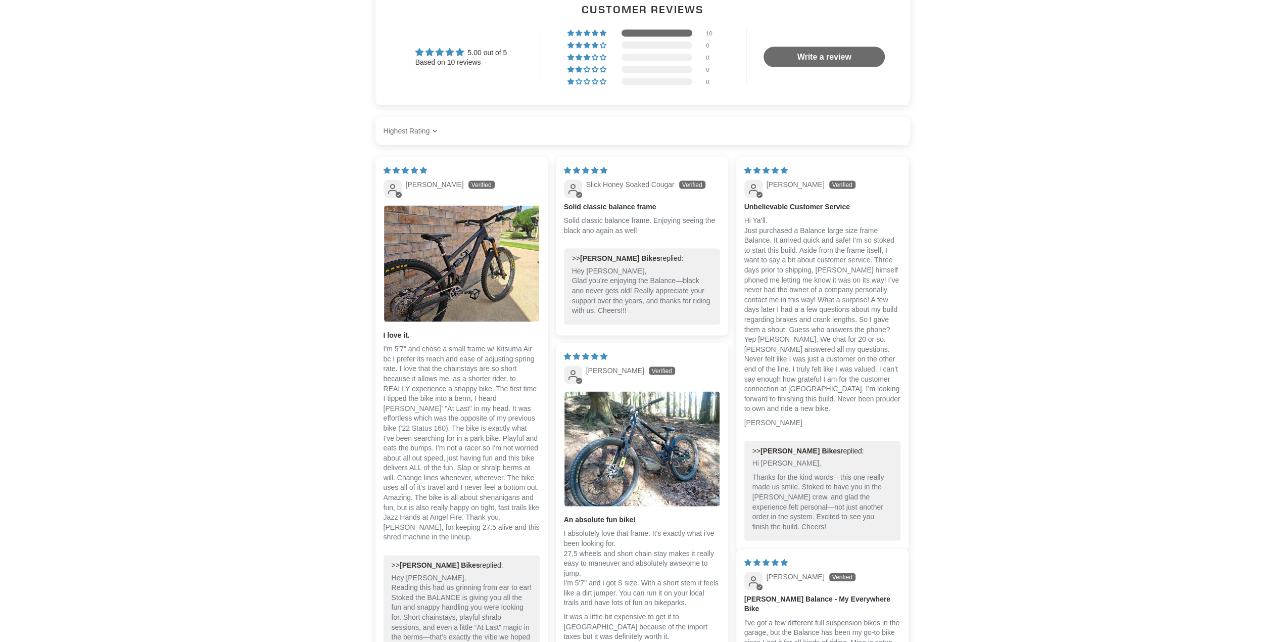
drag, startPoint x: 279, startPoint y: 311, endPoint x: 267, endPoint y: 353, distance: 44.1
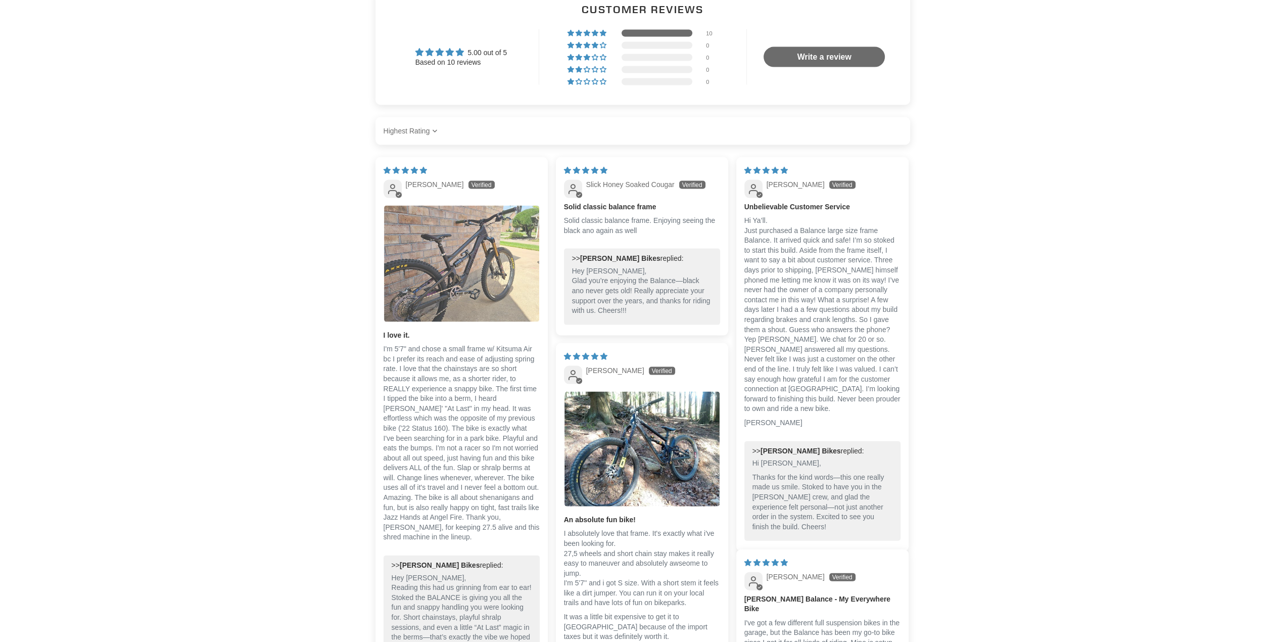
click at [428, 263] on img "Link to user picture 1" at bounding box center [461, 264] width 155 height 116
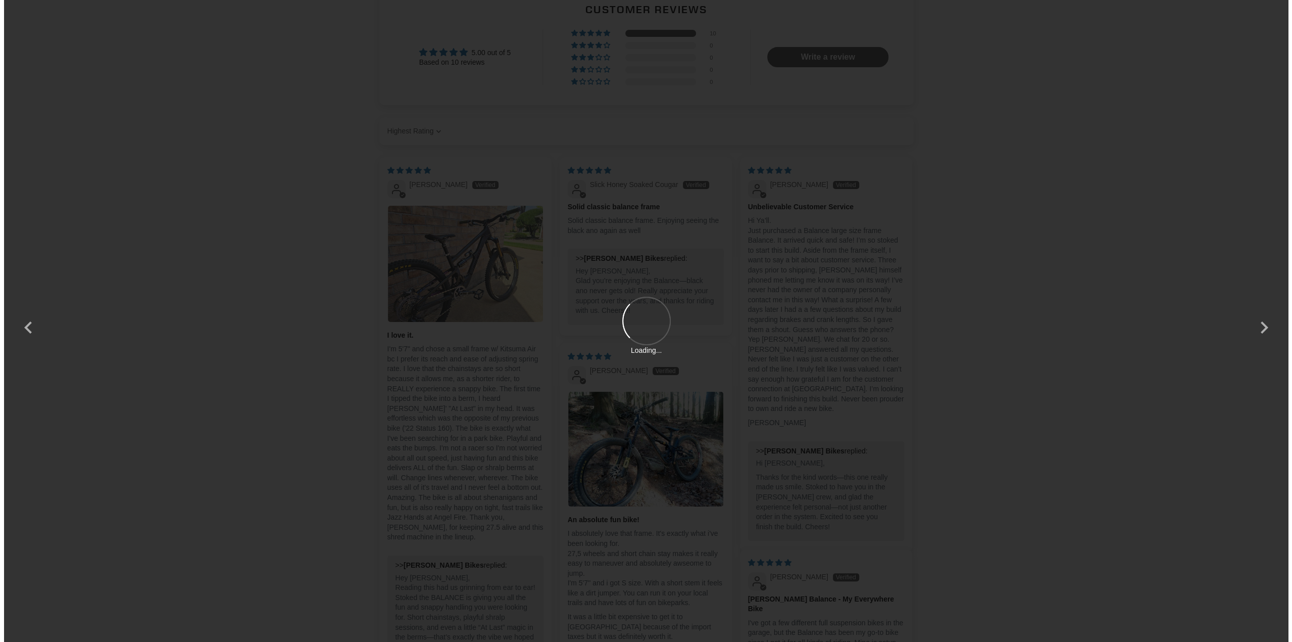
scroll to position [0, 0]
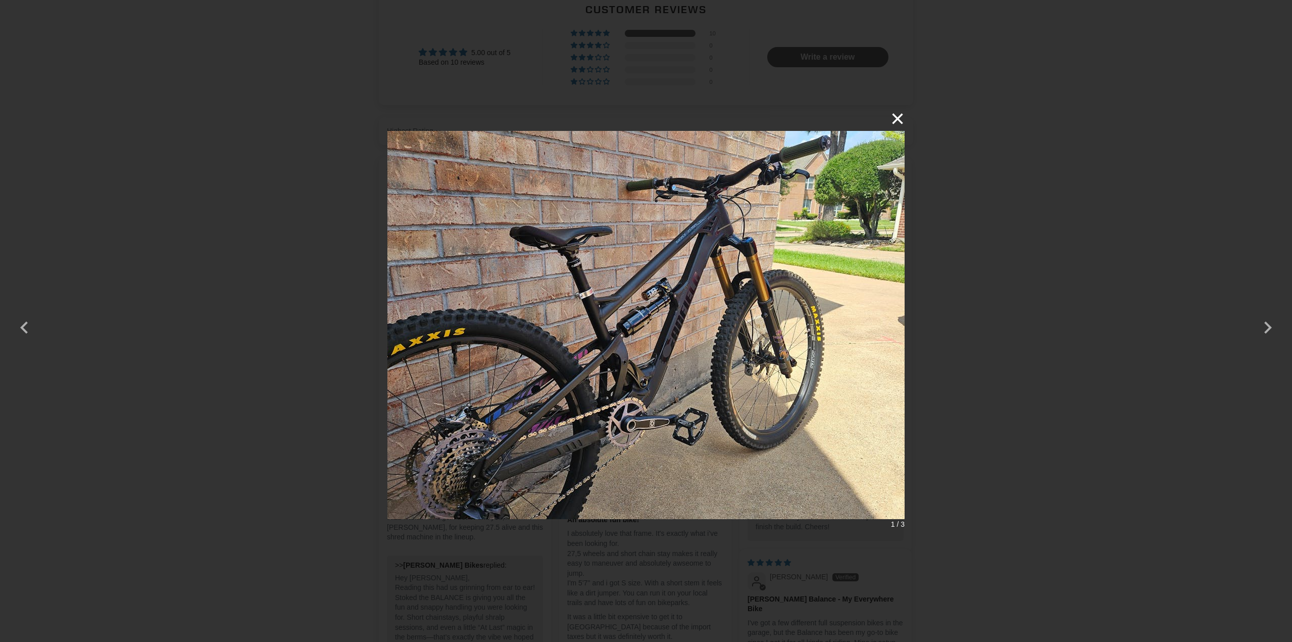
click at [887, 117] on button "×" at bounding box center [893, 119] width 24 height 24
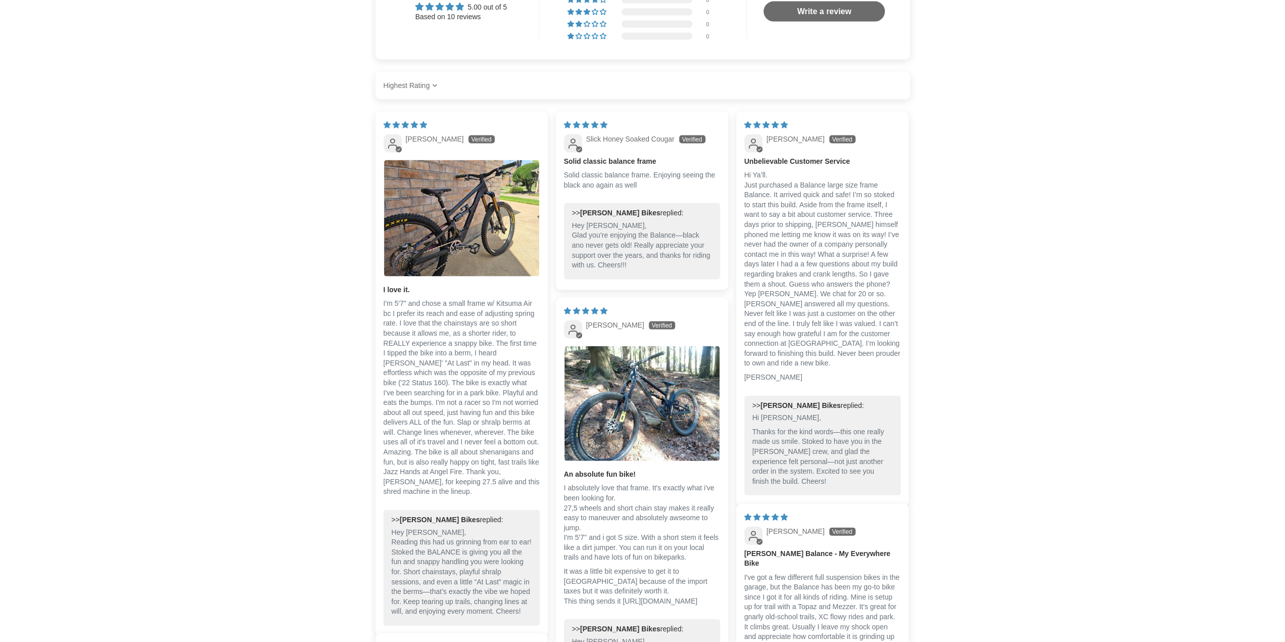
scroll to position [2076, 0]
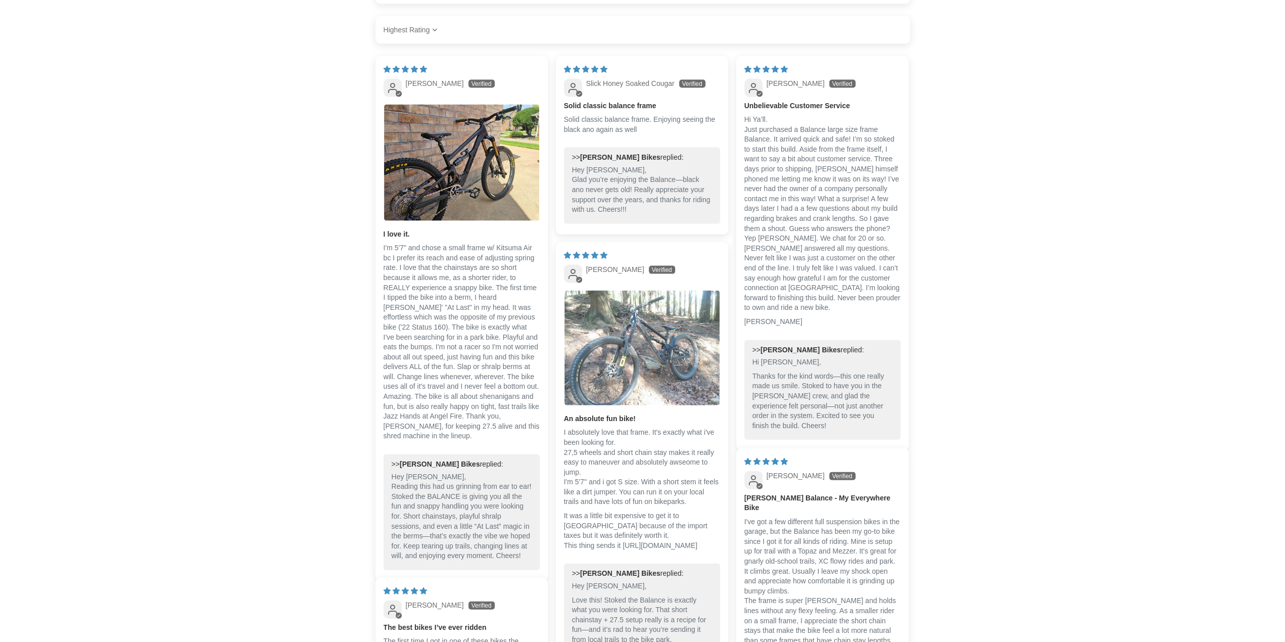
click at [659, 339] on img "Link to user picture 1" at bounding box center [641, 348] width 155 height 115
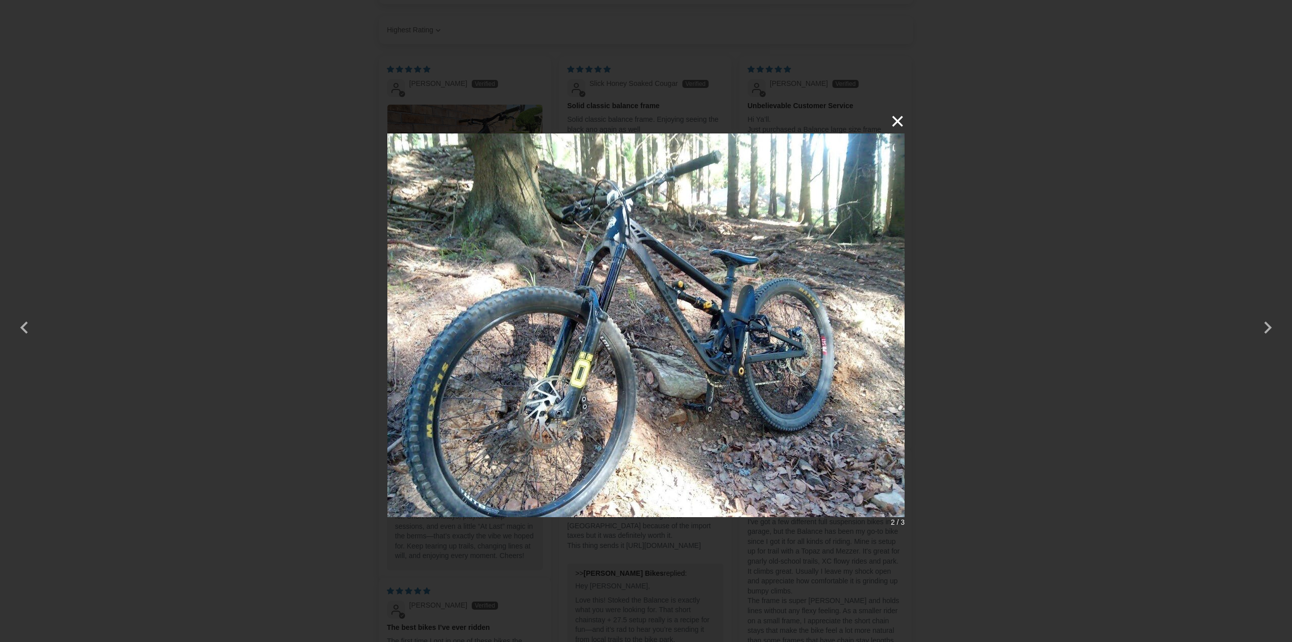
click at [896, 120] on button "×" at bounding box center [893, 121] width 24 height 24
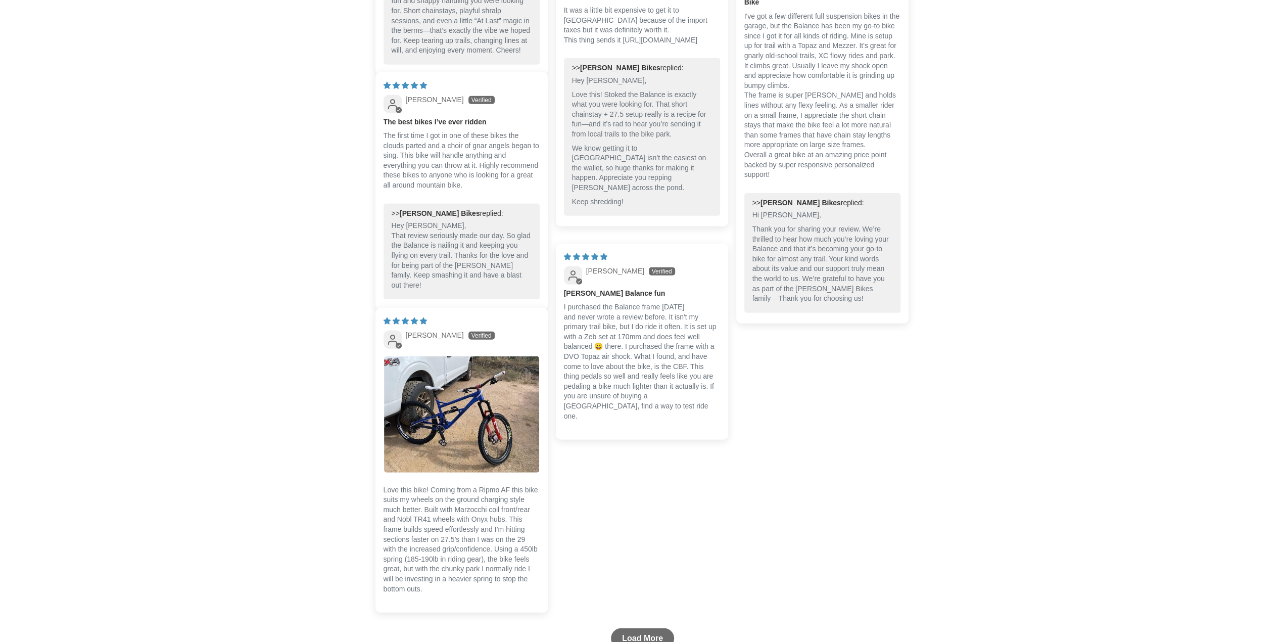
scroll to position [2632, 0]
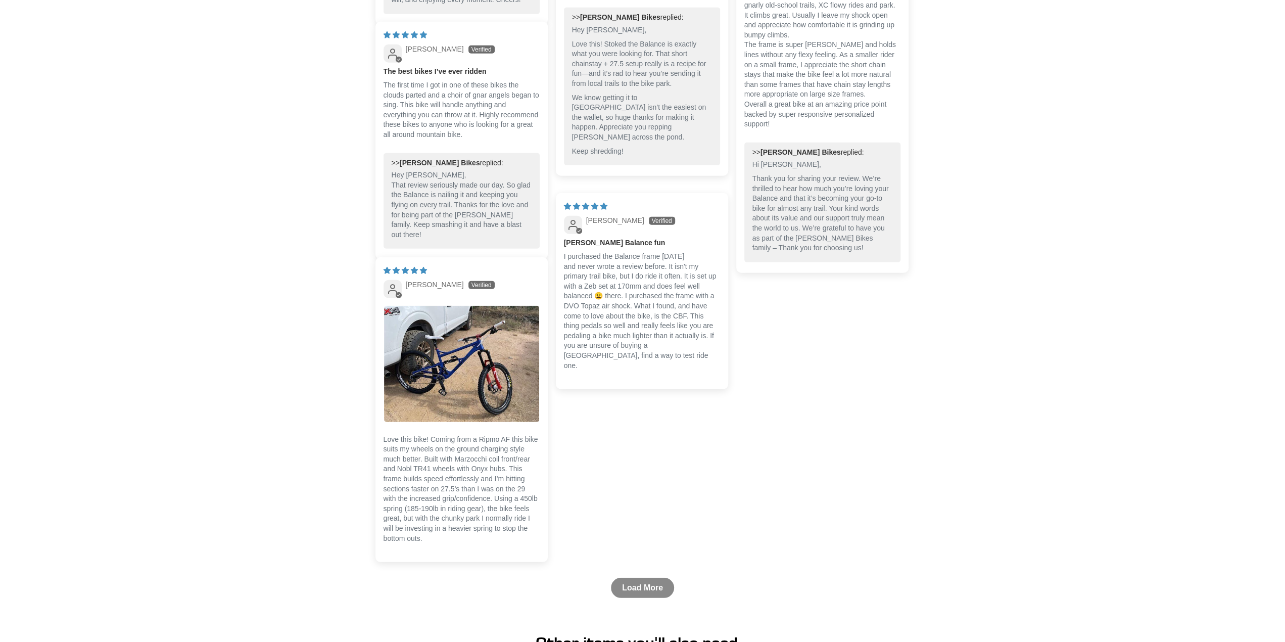
click at [621, 598] on link "Load More" at bounding box center [642, 587] width 63 height 20
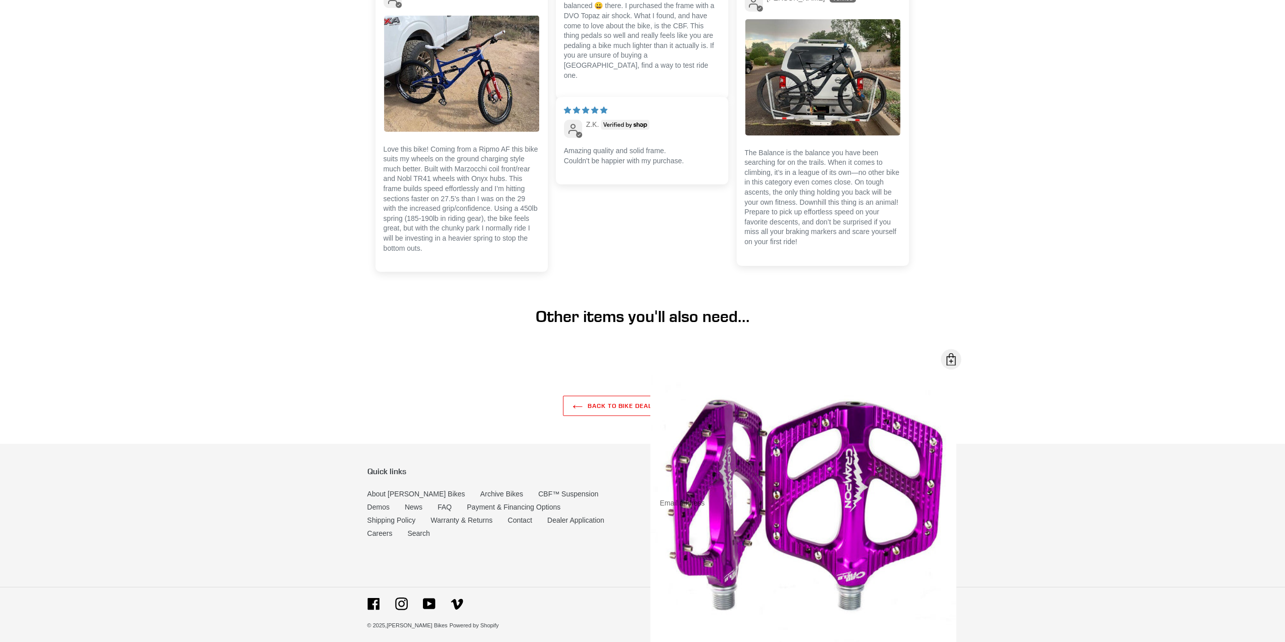
scroll to position [2928, 0]
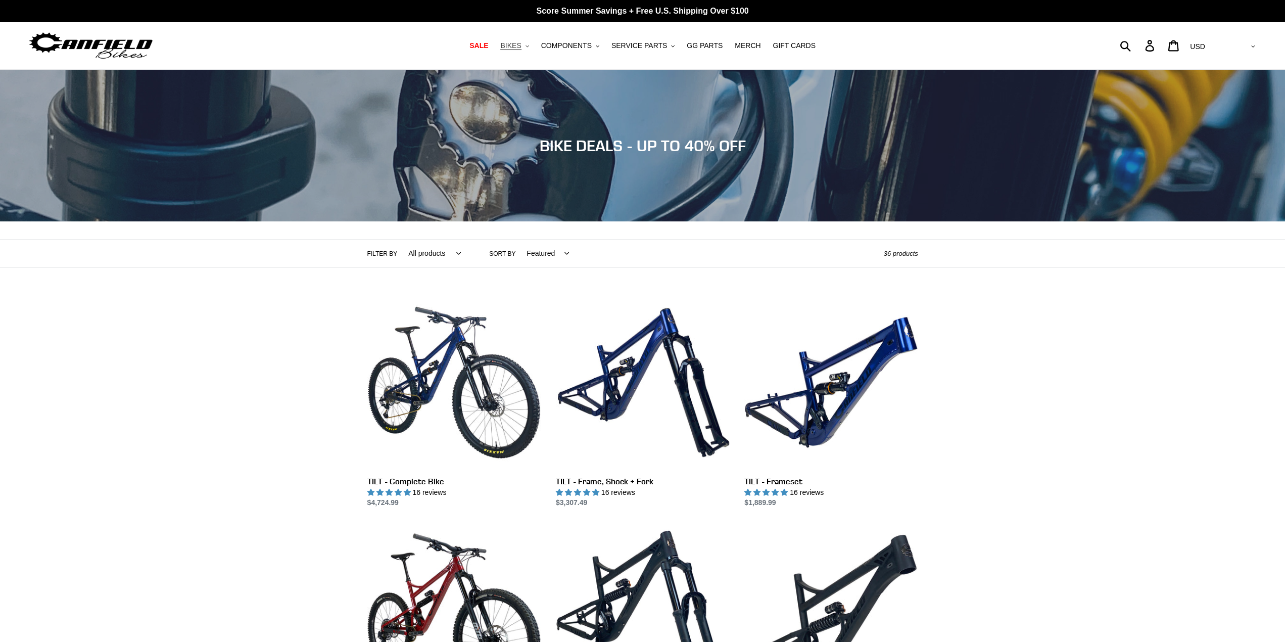
click at [520, 47] on span "BIKES" at bounding box center [510, 45] width 21 height 9
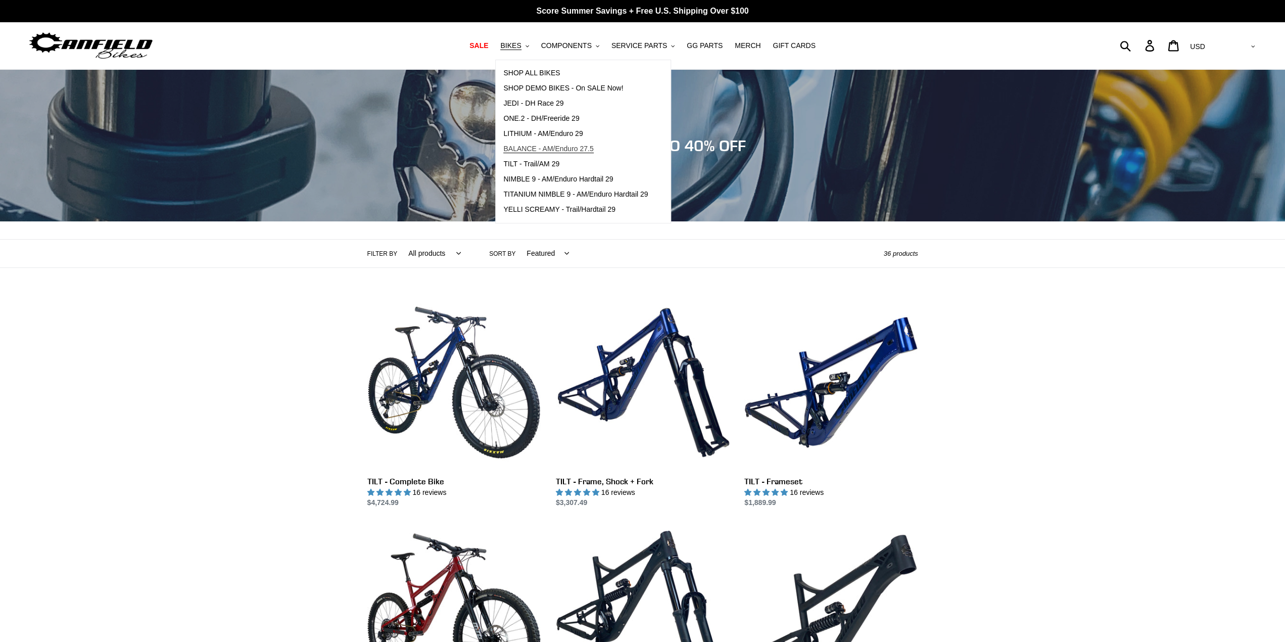
click at [548, 142] on link "BALANCE - AM/Enduro 27.5" at bounding box center [576, 148] width 160 height 15
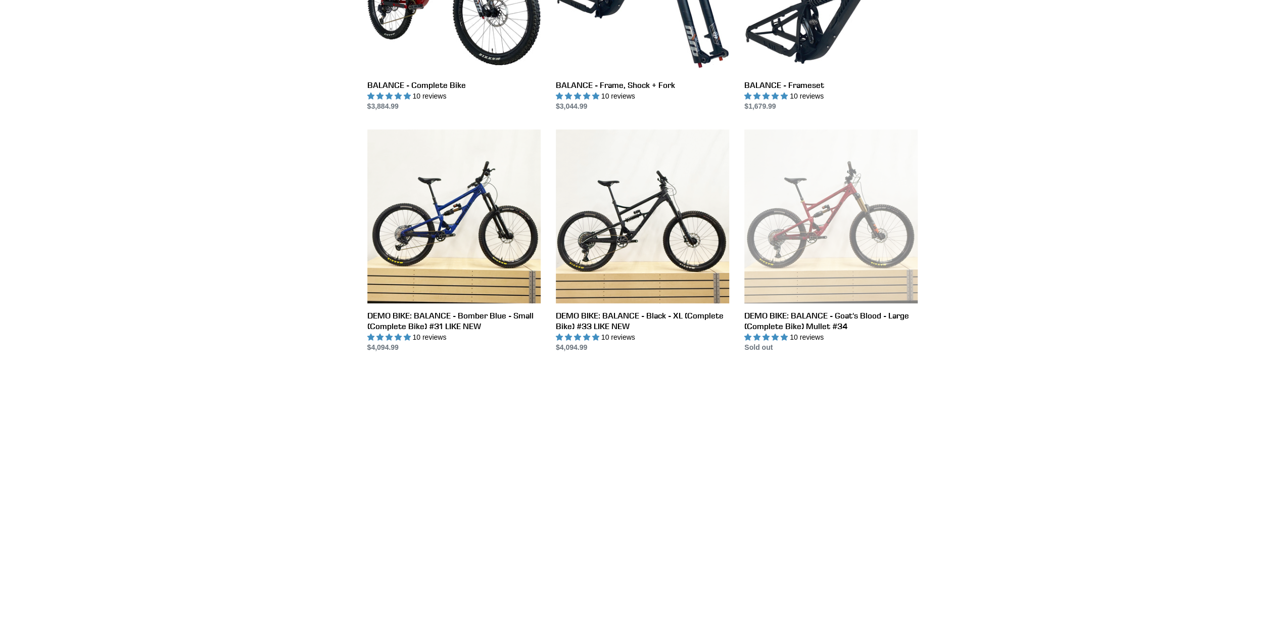
scroll to position [202, 0]
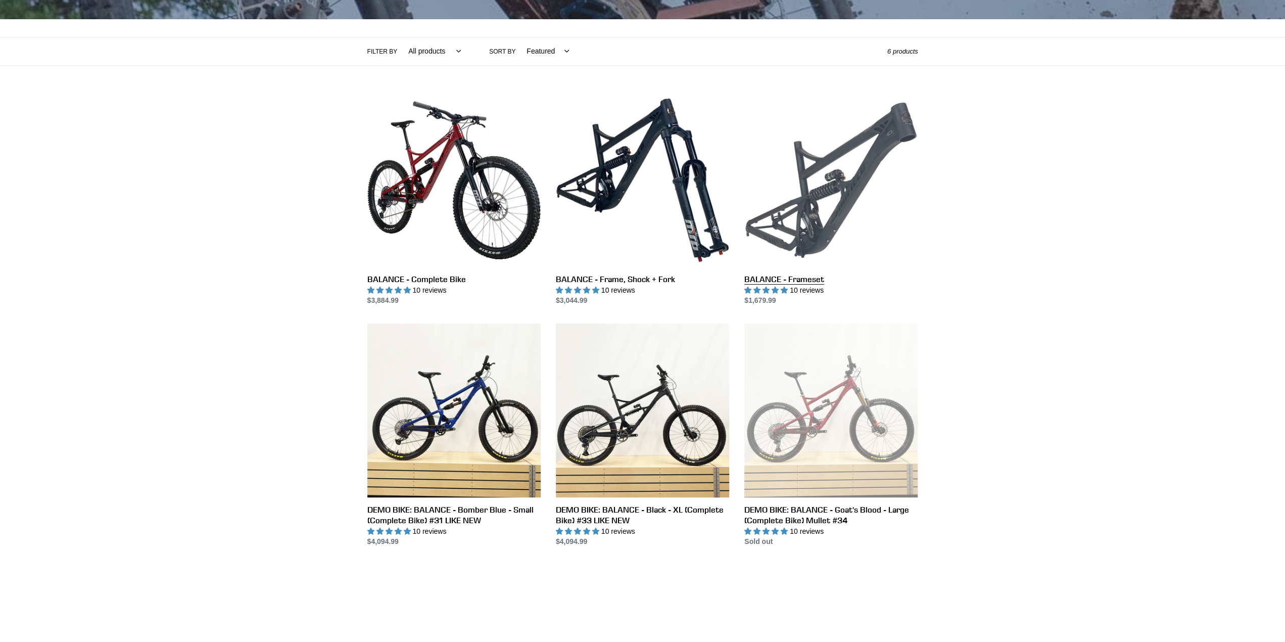
click at [876, 204] on link "BALANCE - Frameset" at bounding box center [830, 199] width 173 height 213
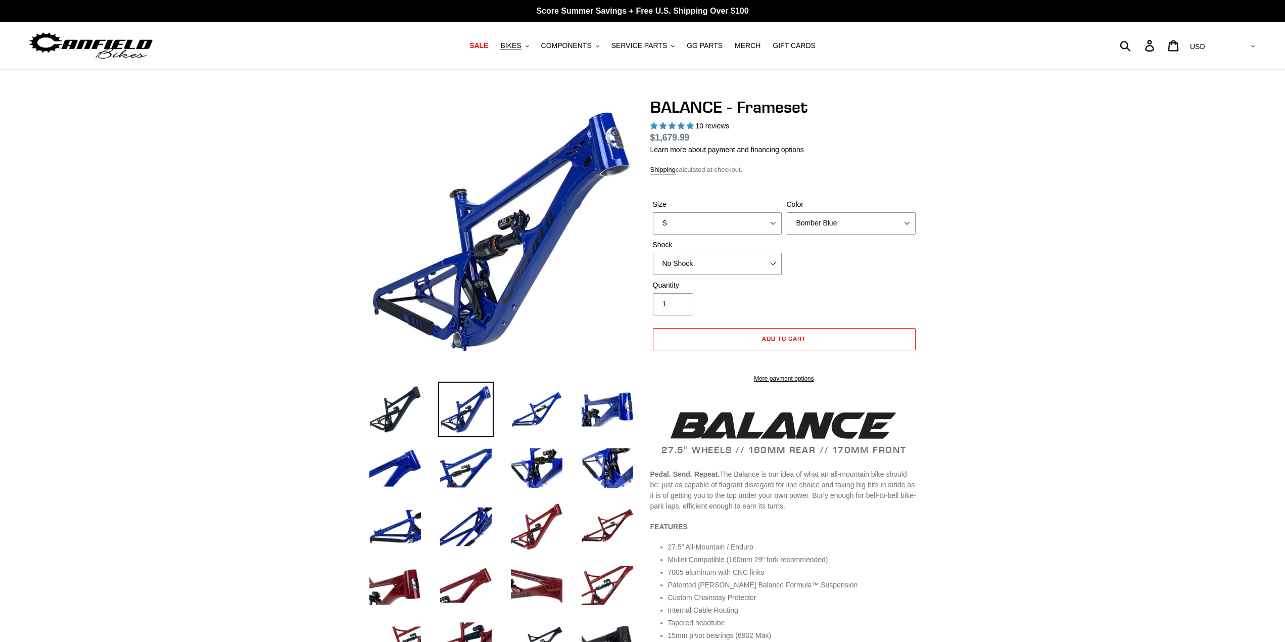
select select "highest-rating"
click at [740, 254] on select "No Shock Cane Creek Kitsuma Air Öhlins TTX2 Air EXT Storia V3-S" at bounding box center [717, 264] width 129 height 22
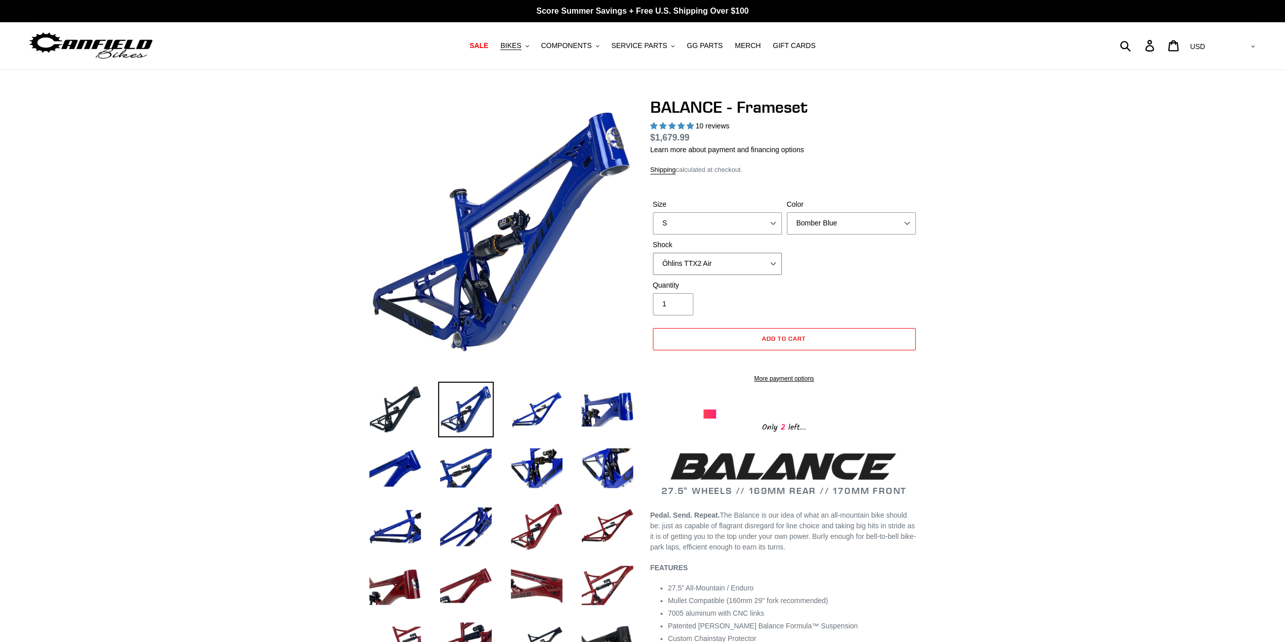
click at [653, 253] on select "No Shock Cane Creek Kitsuma Air Öhlins TTX2 Air EXT Storia V3-S" at bounding box center [717, 264] width 129 height 22
click at [712, 259] on select "No Shock Cane Creek Kitsuma Air Öhlins TTX2 Air EXT Storia V3-S" at bounding box center [717, 264] width 129 height 22
click at [653, 253] on select "No Shock Cane Creek Kitsuma Air Öhlins TTX2 Air EXT Storia V3-S" at bounding box center [717, 264] width 129 height 22
drag, startPoint x: 732, startPoint y: 261, endPoint x: 733, endPoint y: 266, distance: 5.2
click at [732, 261] on select "No Shock Cane Creek Kitsuma Air Öhlins TTX2 Air EXT Storia V3-S" at bounding box center [717, 264] width 129 height 22
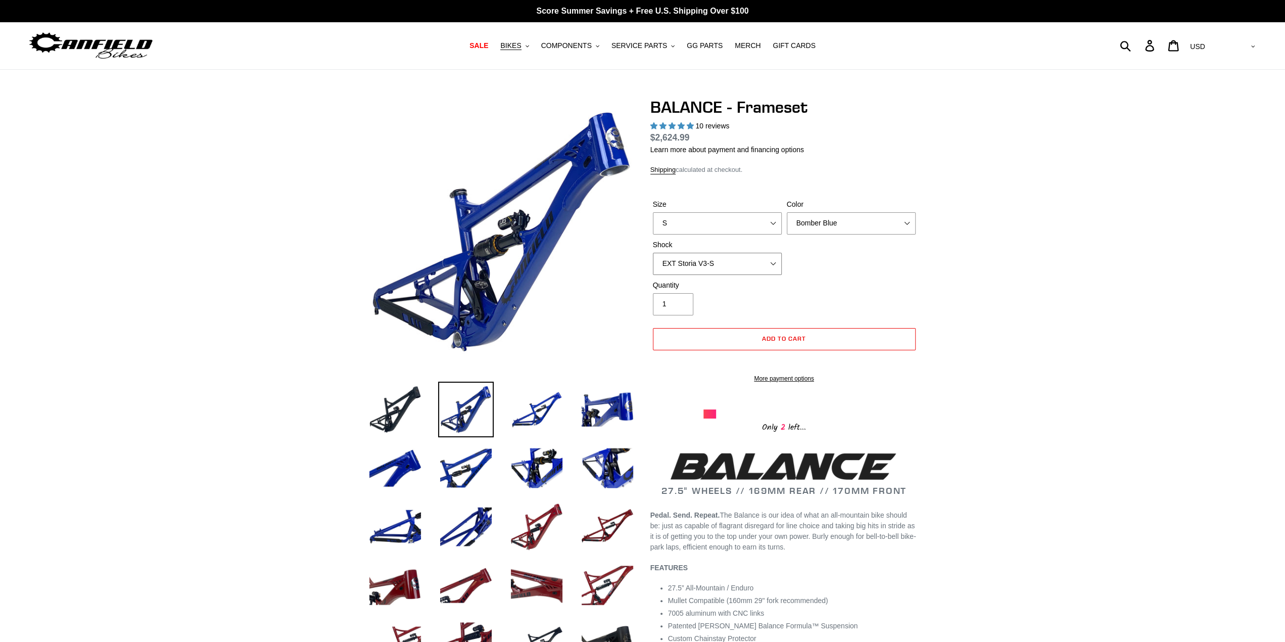
select select "Öhlins TTX2 Air"
click at [653, 253] on select "No Shock Cane Creek Kitsuma Air Öhlins TTX2 Air EXT Storia V3-S" at bounding box center [717, 264] width 129 height 22
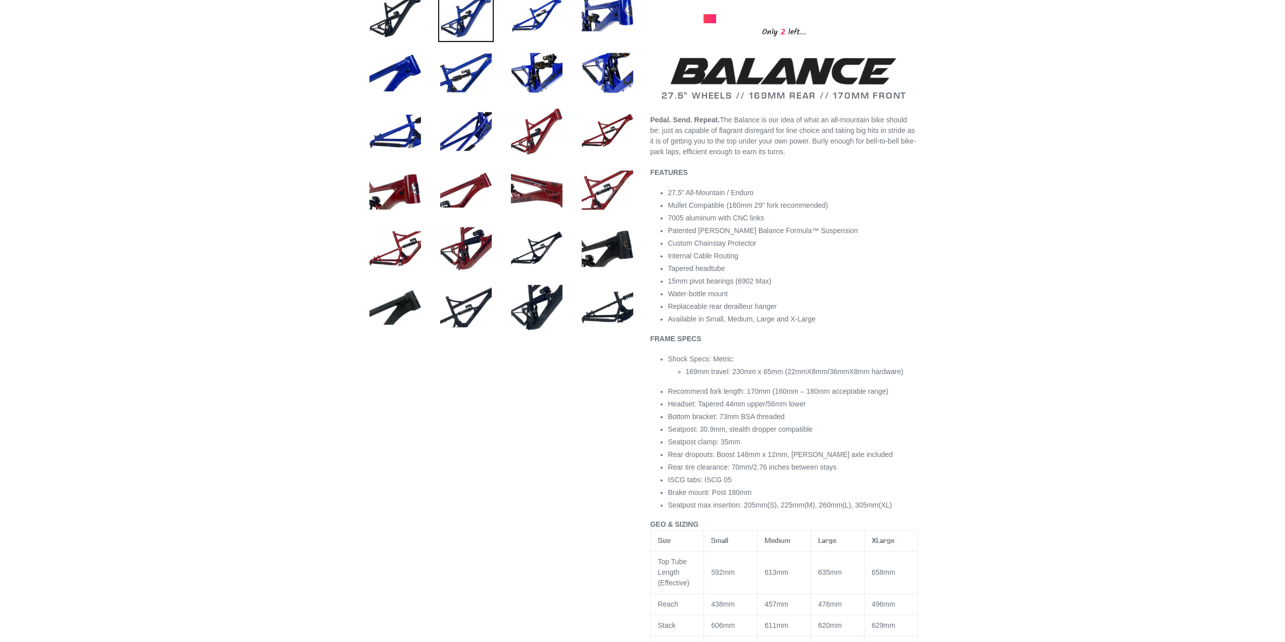
scroll to position [404, 0]
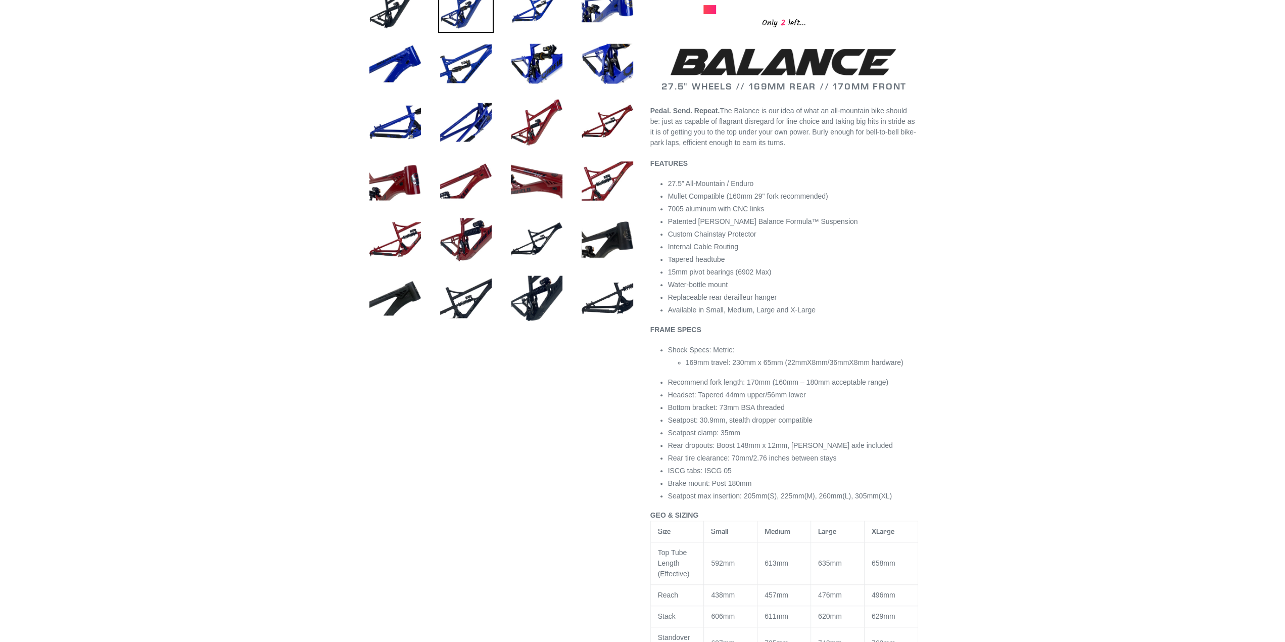
click at [1013, 302] on div at bounding box center [642, 455] width 1285 height 1524
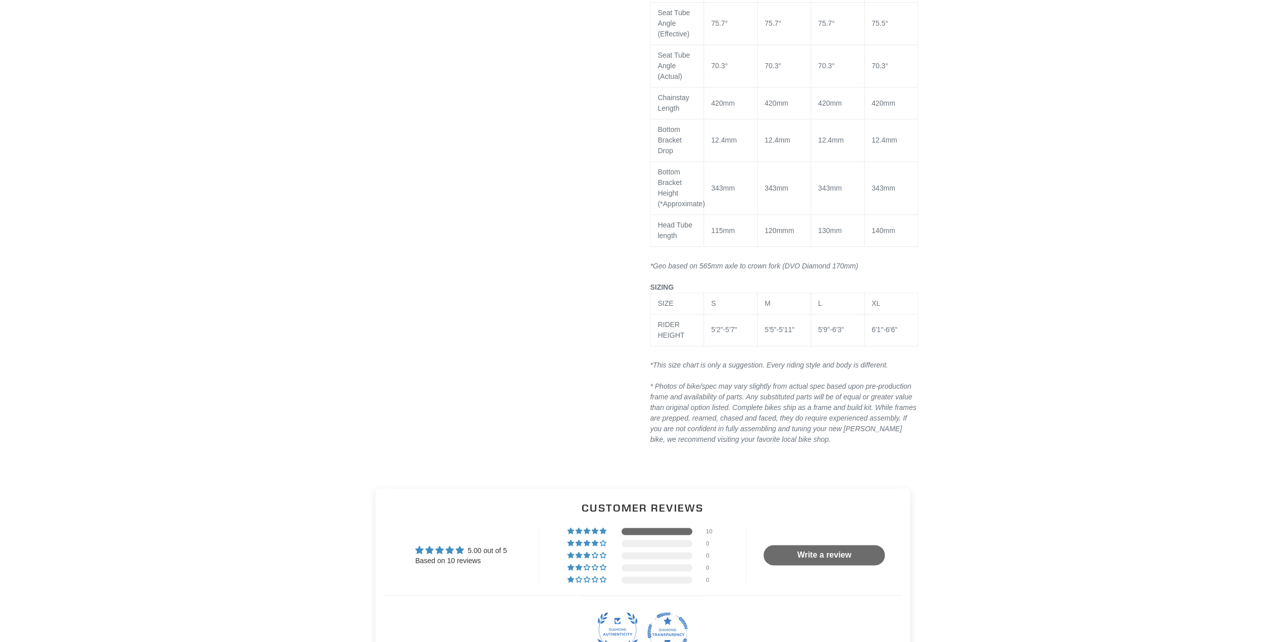
scroll to position [1213, 0]
